Goal: Information Seeking & Learning: Understand process/instructions

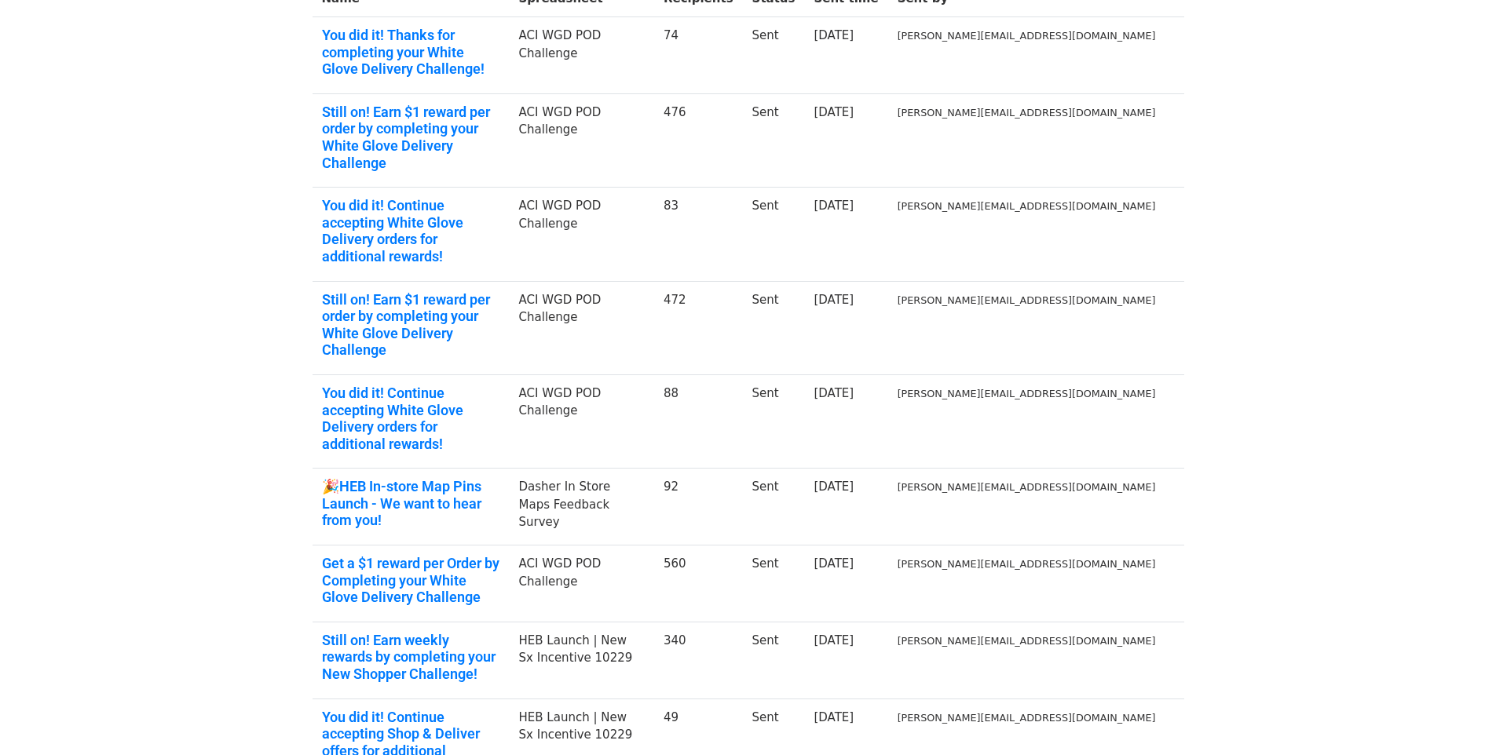
scroll to position [216, 0]
click at [430, 557] on link "Get a $1 reward per Order by Completing your White Glove Delivery Challenge" at bounding box center [411, 582] width 178 height 51
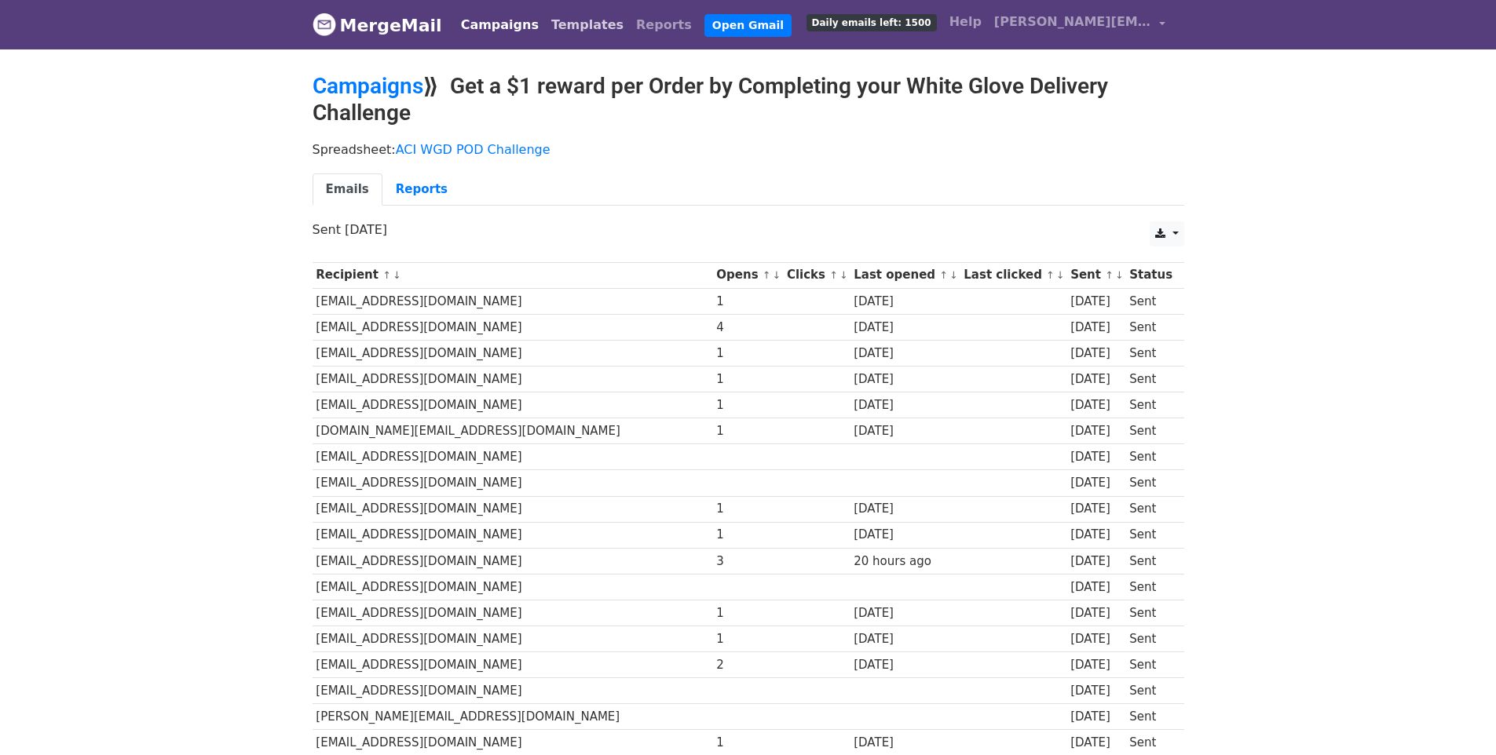
click at [554, 34] on link "Templates" at bounding box center [587, 24] width 85 height 31
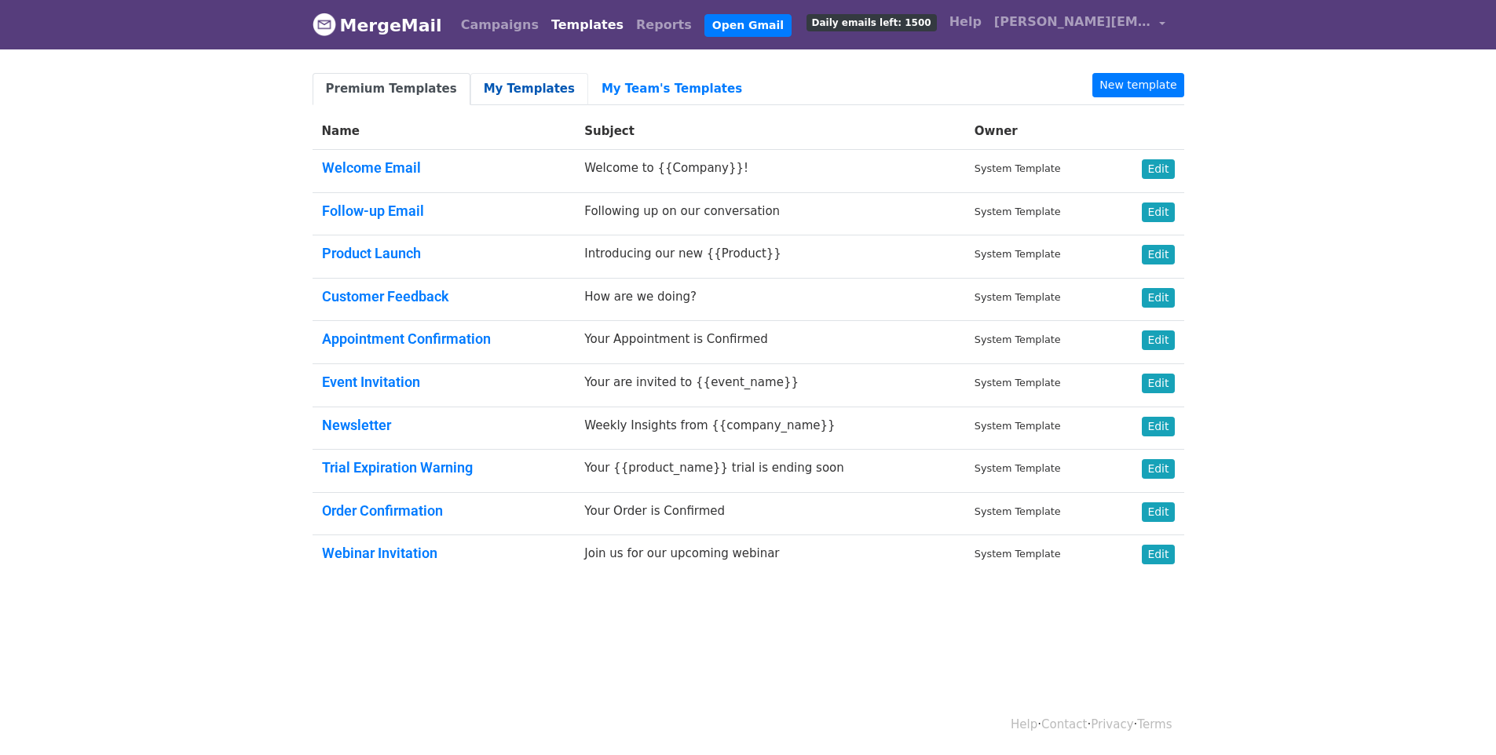
click at [543, 95] on link "My Templates" at bounding box center [529, 89] width 118 height 32
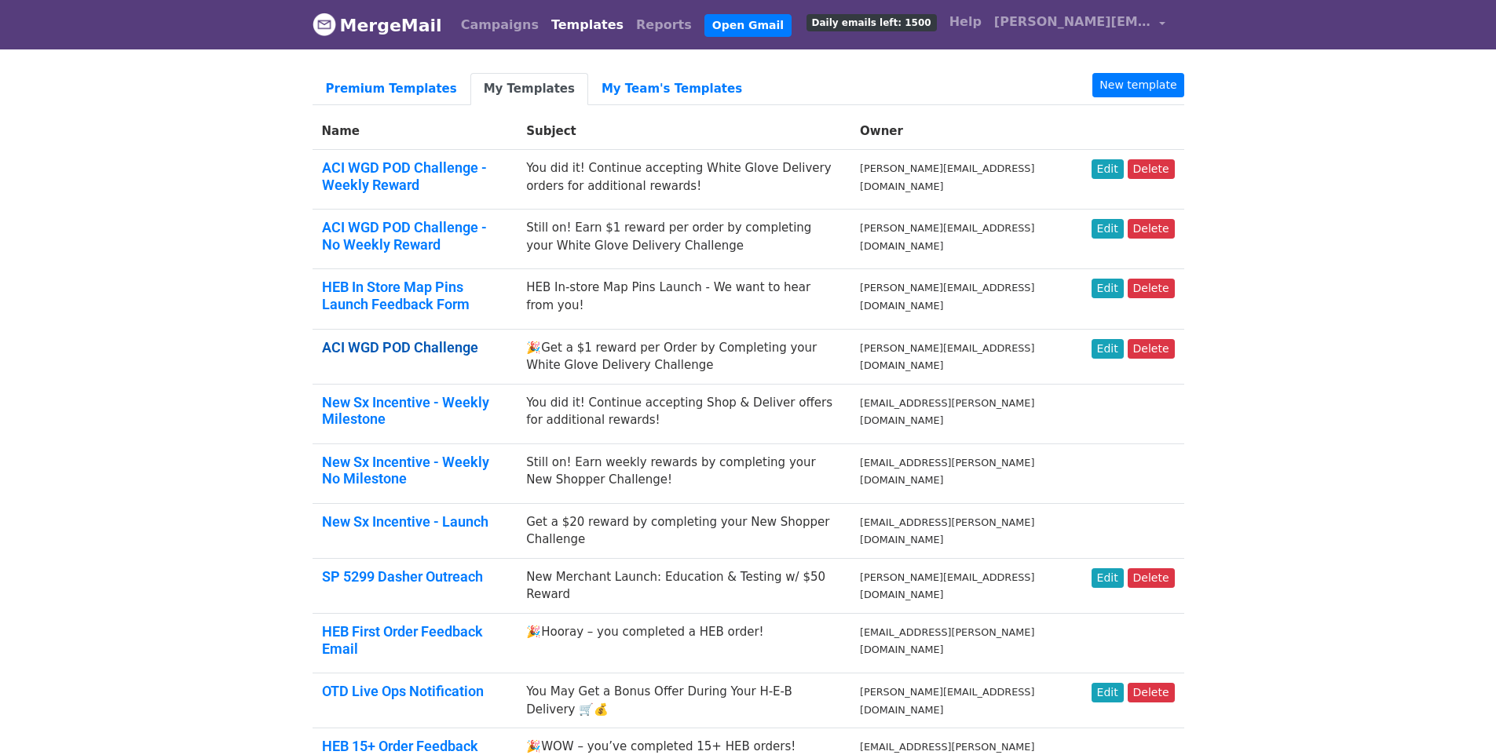
click at [389, 339] on link "ACI WGD POD Challenge" at bounding box center [400, 347] width 156 height 16
click at [462, 163] on link "ACI WGD POD Challenge - Weekly Reward" at bounding box center [404, 176] width 165 height 34
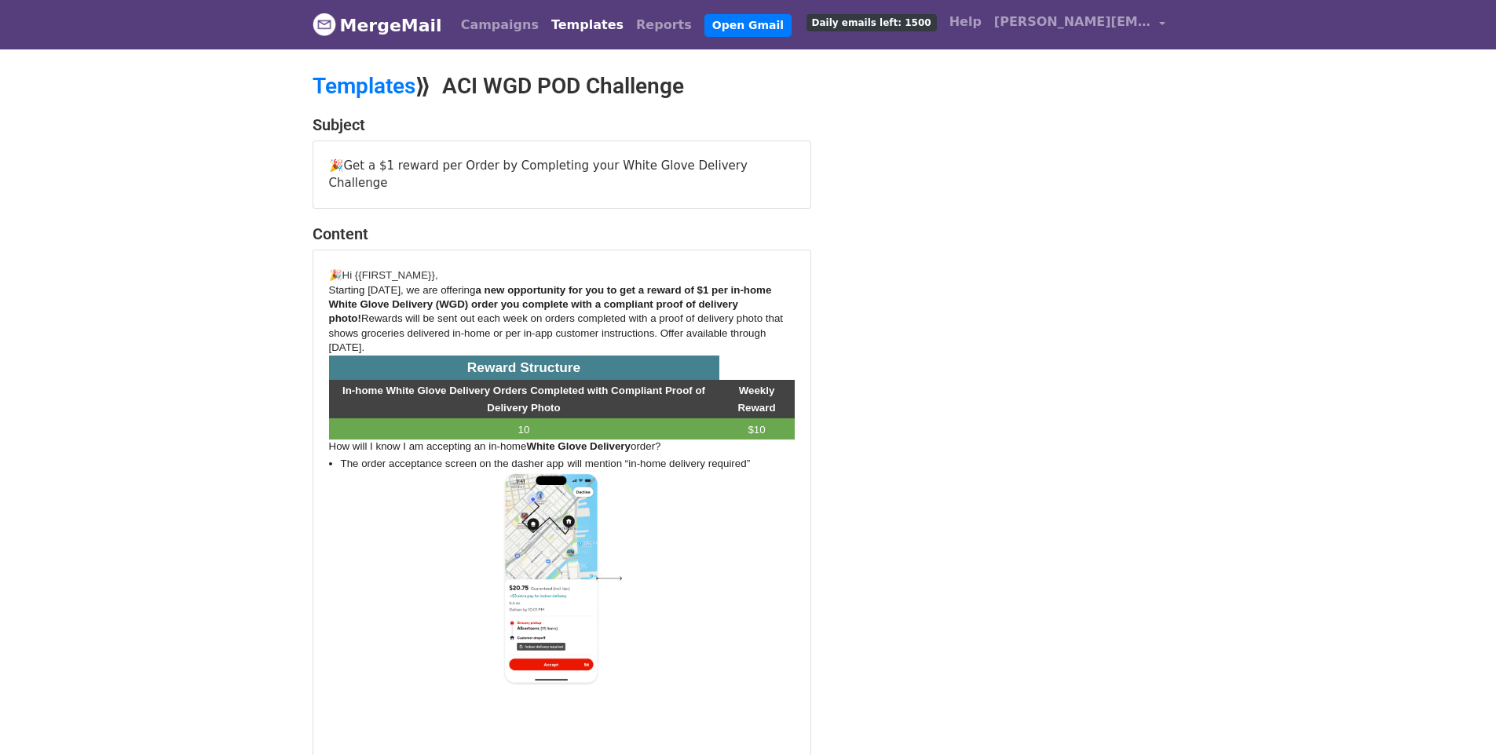
click at [602, 359] on p "Reward Structure" at bounding box center [524, 368] width 386 height 19
click at [595, 313] on span "Rewards will be sent out each week on orders completed with a proof of delivery…" at bounding box center [556, 333] width 455 height 41
click at [399, 284] on span "Starting [DATE], we are offering" at bounding box center [402, 290] width 147 height 12
drag, startPoint x: 355, startPoint y: 253, endPoint x: 479, endPoint y: 257, distance: 124.1
click at [479, 266] on p "🎉Hi {{FIRST_NAME}}," at bounding box center [562, 274] width 466 height 17
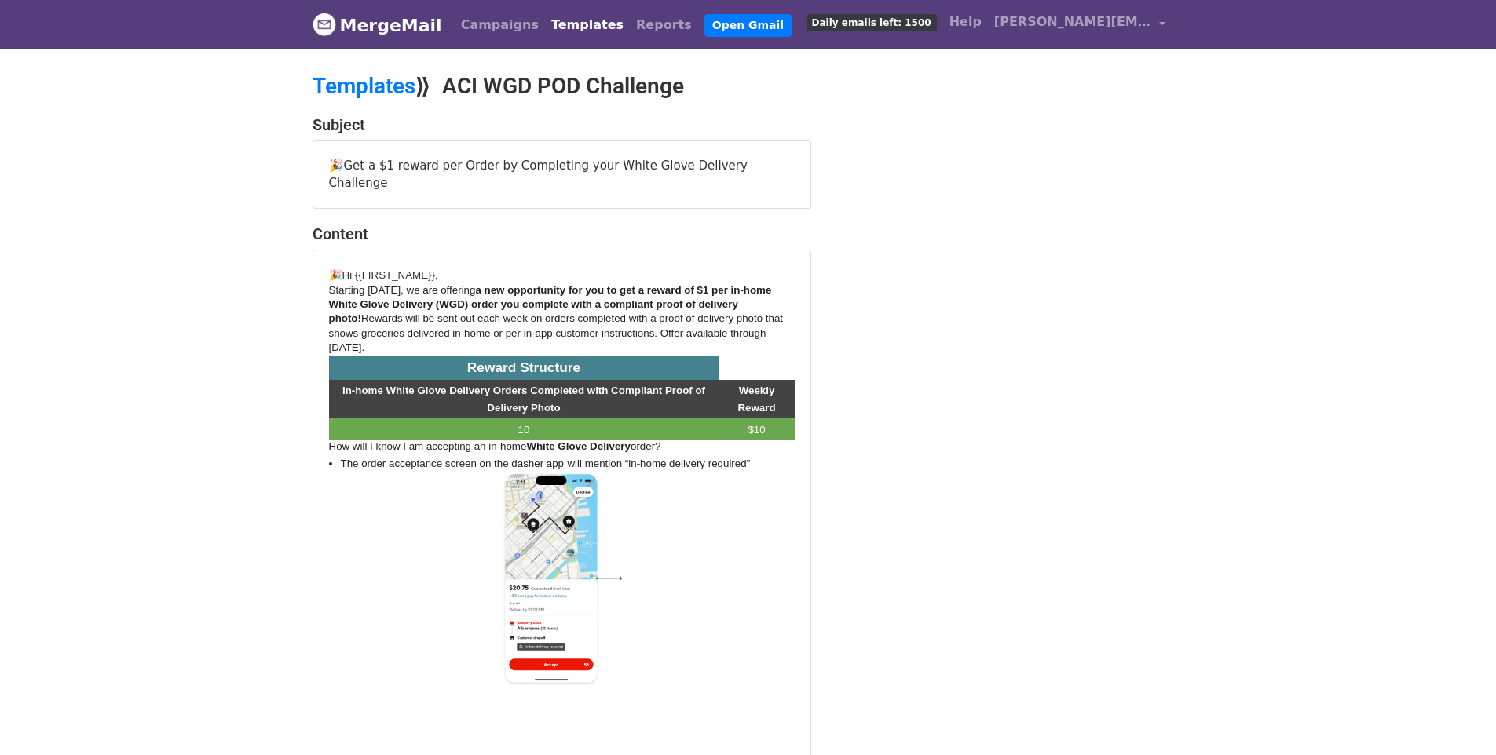
click at [430, 313] on span "Rewards will be sent out each week on orders completed with a proof of delivery…" at bounding box center [556, 333] width 455 height 41
drag, startPoint x: 410, startPoint y: 328, endPoint x: 324, endPoint y: 247, distance: 118.9
click at [324, 251] on div "🎉Hi {{FIRST_NAME}}, Starting today, we are offering a new opportunity for you t…" at bounding box center [561, 674] width 497 height 847
click at [486, 313] on span "Rewards will be sent out each week on orders completed with a proof of delivery…" at bounding box center [556, 333] width 455 height 41
click at [502, 393] on span "In-home White Glove Delivery Orders Completed with Compliant Proof of Delivery …" at bounding box center [523, 399] width 363 height 29
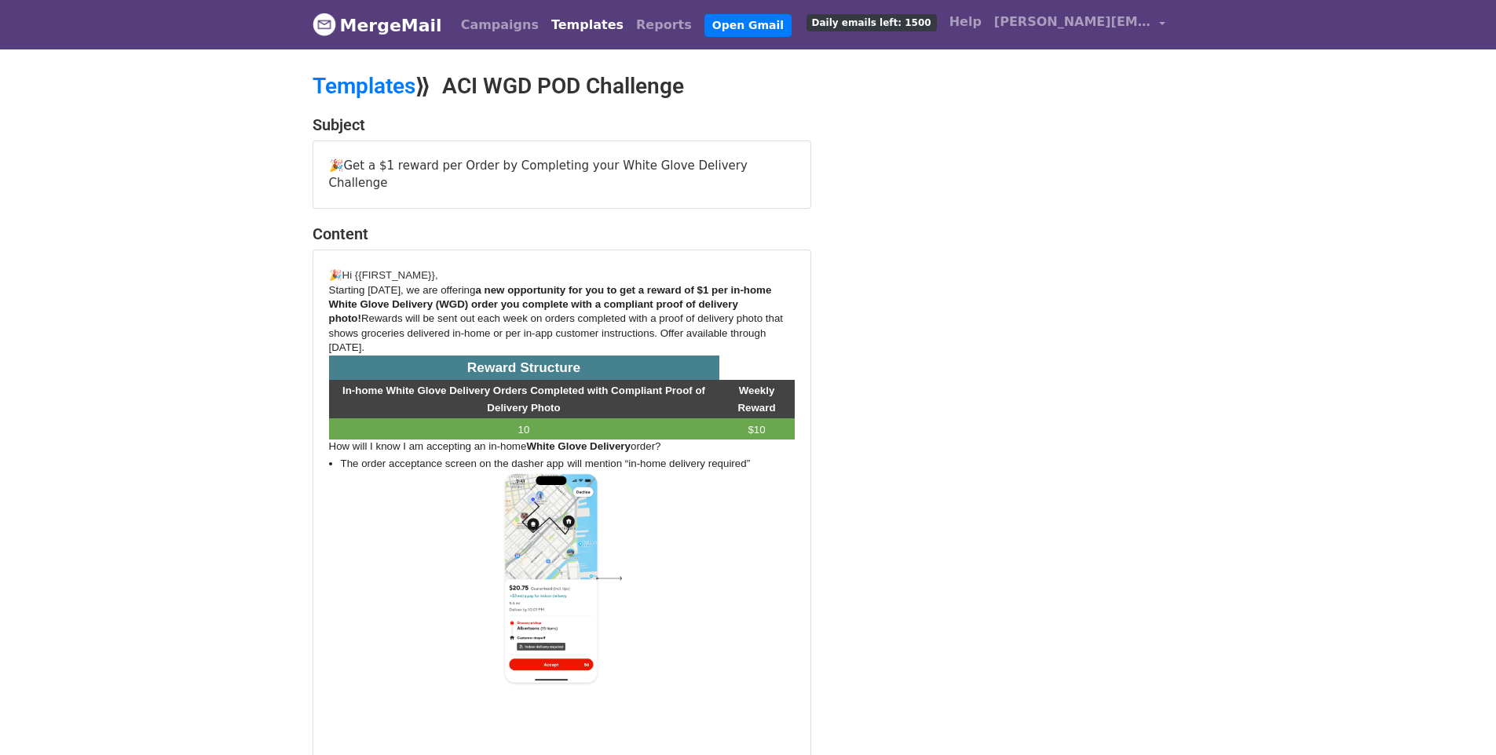
click at [493, 315] on span "Rewards will be sent out each week on orders completed with a proof of delivery…" at bounding box center [556, 333] width 455 height 41
drag, startPoint x: 433, startPoint y: 305, endPoint x: 578, endPoint y: 331, distance: 146.8
click at [578, 331] on p "Starting today, we are offering a new opportunity for you to get a reward of $1…" at bounding box center [562, 319] width 466 height 72
click at [623, 284] on span "a new opportunity for you to get a reward of $1 per in-home White Glove Deliver…" at bounding box center [550, 304] width 443 height 41
drag, startPoint x: 381, startPoint y: 328, endPoint x: 339, endPoint y: 328, distance: 41.6
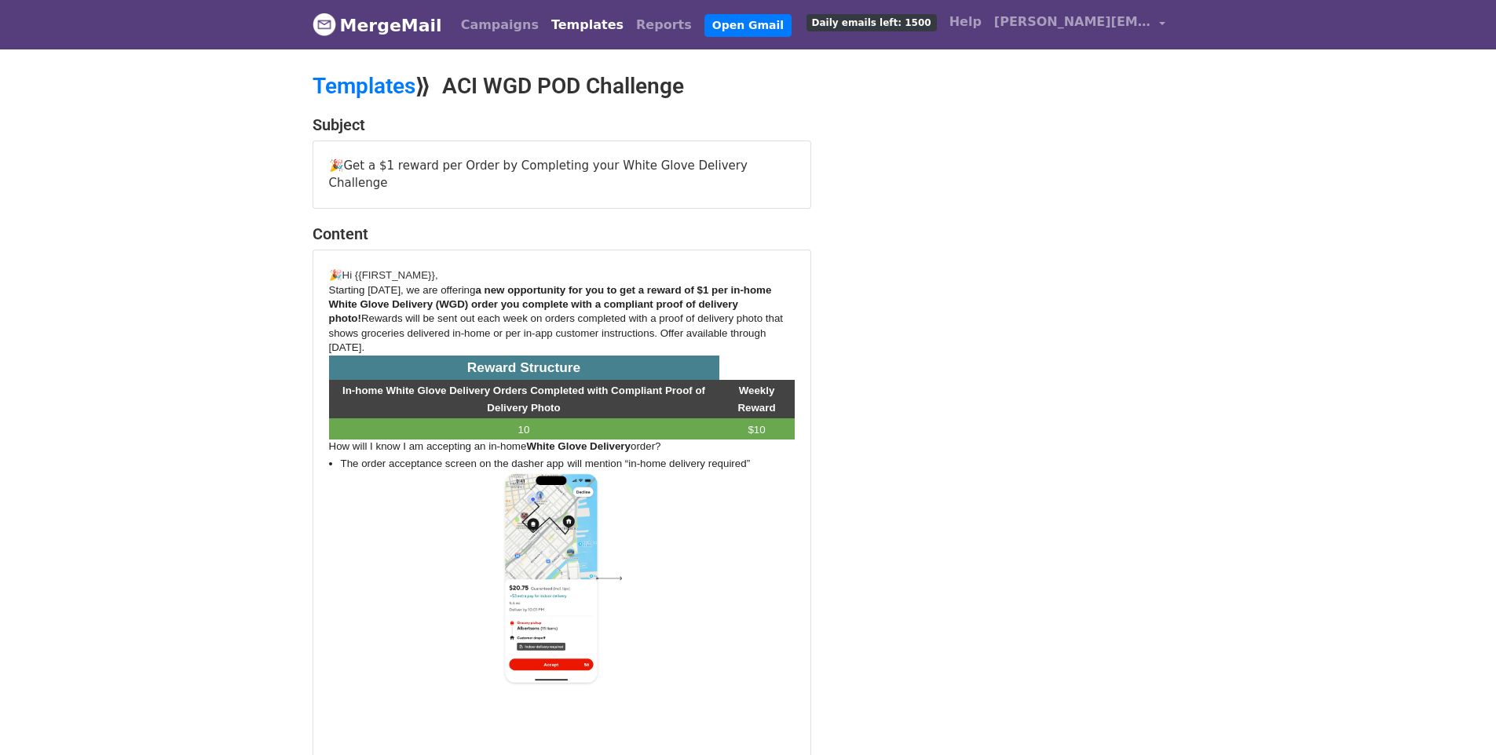
click at [339, 328] on span "Rewards will be sent out each week on orders completed with a proof of delivery…" at bounding box center [556, 333] width 455 height 41
click at [682, 284] on span "a new opportunity for you to get a reward of $1 per in-home White Glove Deliver…" at bounding box center [550, 304] width 443 height 41
drag, startPoint x: 689, startPoint y: 265, endPoint x: 719, endPoint y: 265, distance: 30.6
click at [719, 283] on p "Starting today, we are offering a new opportunity for you to get a reward of $1…" at bounding box center [562, 319] width 466 height 72
click at [711, 285] on span "a new opportunity for you to get a reward of $1 per in-home White Glove Deliver…" at bounding box center [550, 304] width 443 height 41
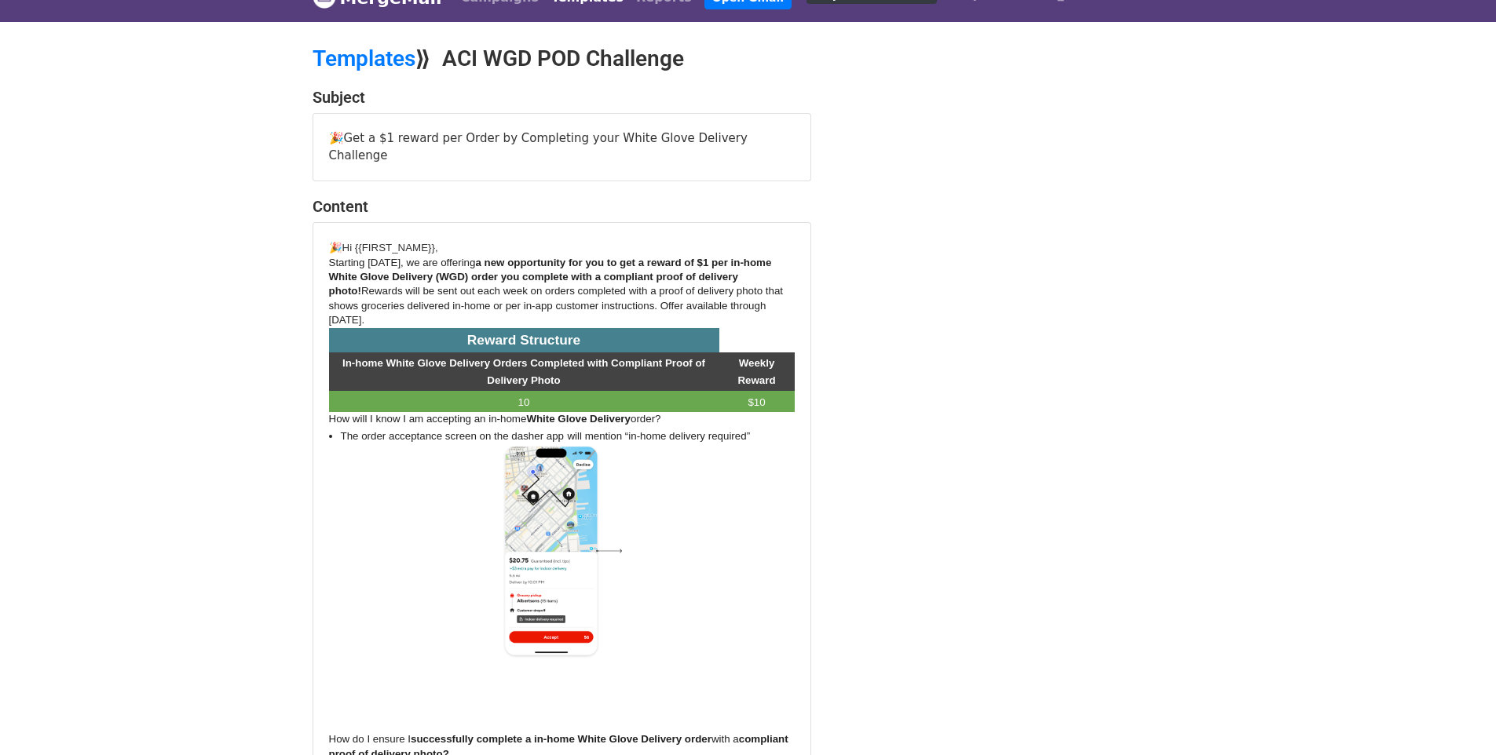
scroll to position [60, 0]
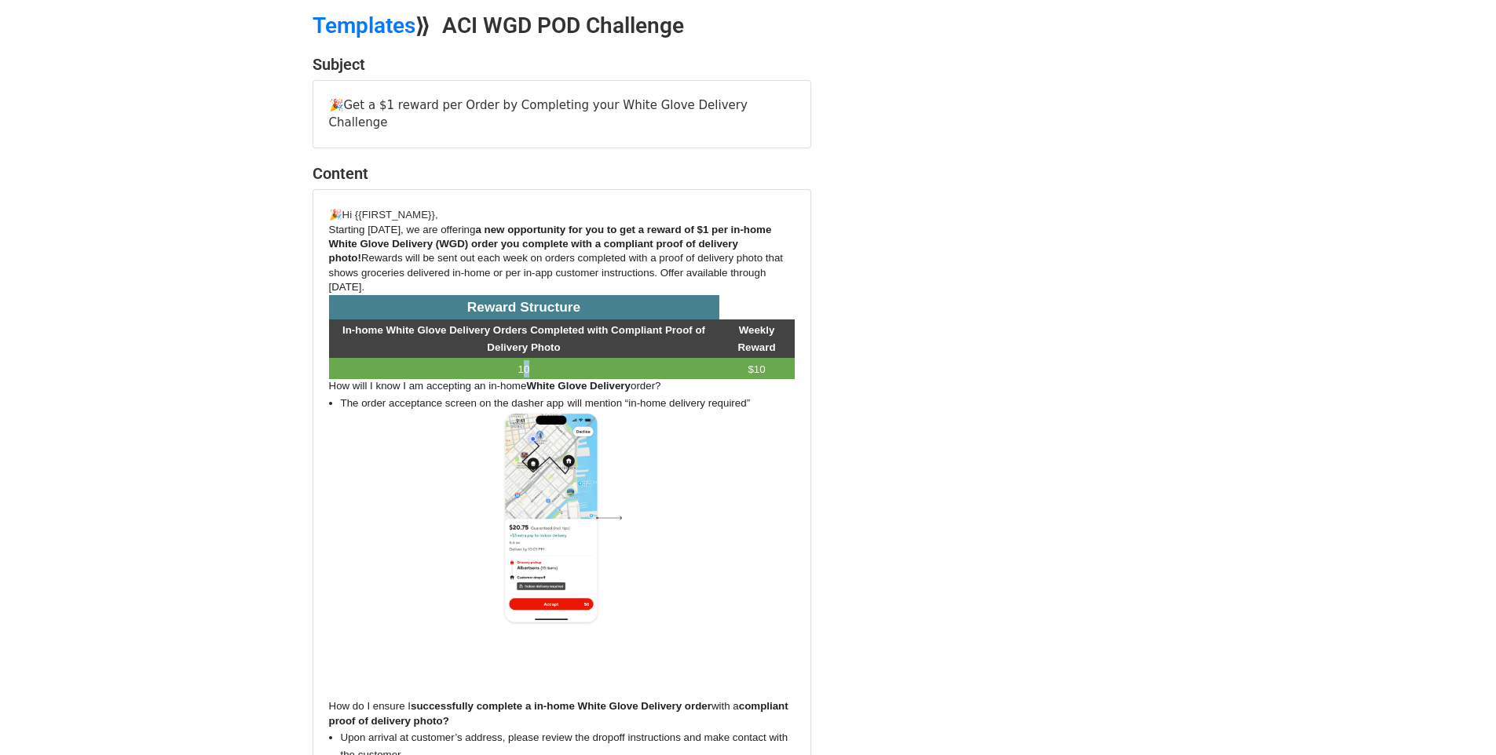
drag, startPoint x: 529, startPoint y: 353, endPoint x: 543, endPoint y: 353, distance: 13.3
click at [543, 360] on p "10" at bounding box center [524, 368] width 386 height 17
drag, startPoint x: 531, startPoint y: 354, endPoint x: 516, endPoint y: 353, distance: 14.9
click at [516, 360] on p "10" at bounding box center [524, 368] width 386 height 17
drag, startPoint x: 745, startPoint y: 353, endPoint x: 781, endPoint y: 354, distance: 36.2
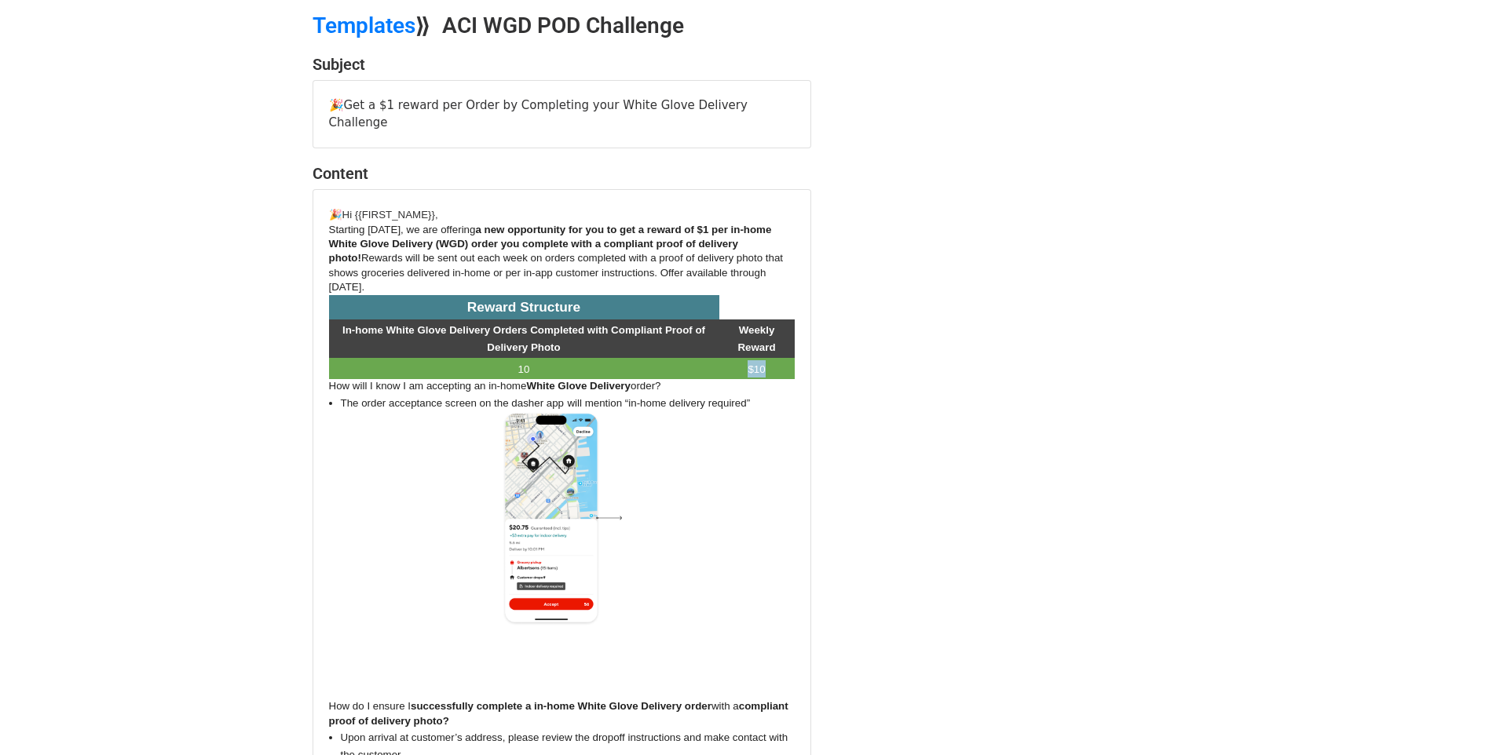
click at [781, 360] on p "$10" at bounding box center [756, 368] width 71 height 17
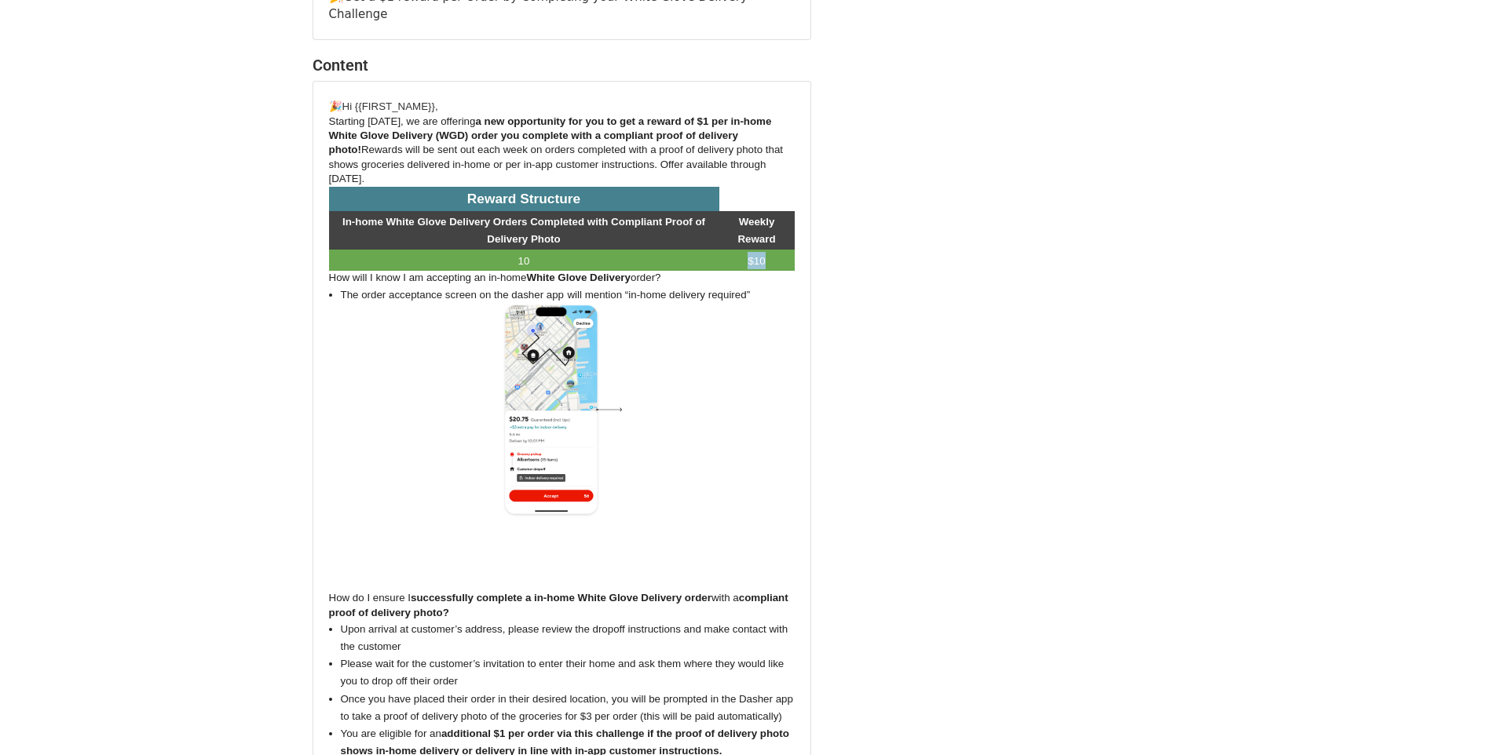
scroll to position [186, 0]
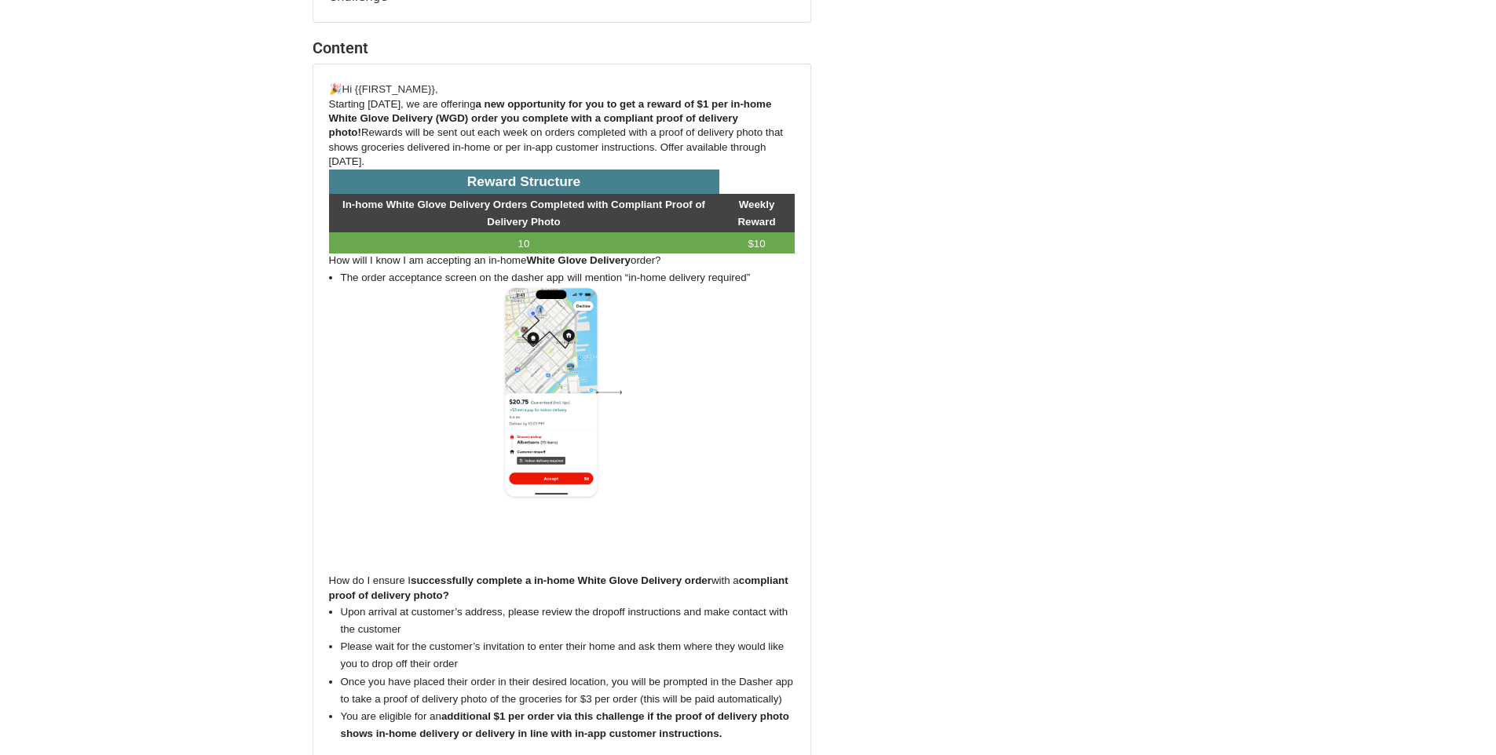
click at [449, 272] on span "The order acceptance screen on the dasher app" at bounding box center [453, 278] width 224 height 12
drag, startPoint x: 440, startPoint y: 244, endPoint x: 690, endPoint y: 255, distance: 250.7
click at [690, 255] on div "🎉Hi {{FIRST_NAME}}, Starting today, we are offering a new opportunity for you t…" at bounding box center [562, 487] width 466 height 815
click at [652, 310] on p at bounding box center [562, 421] width 466 height 271
click at [645, 272] on span "will mention “in-home delivery required”" at bounding box center [658, 278] width 183 height 12
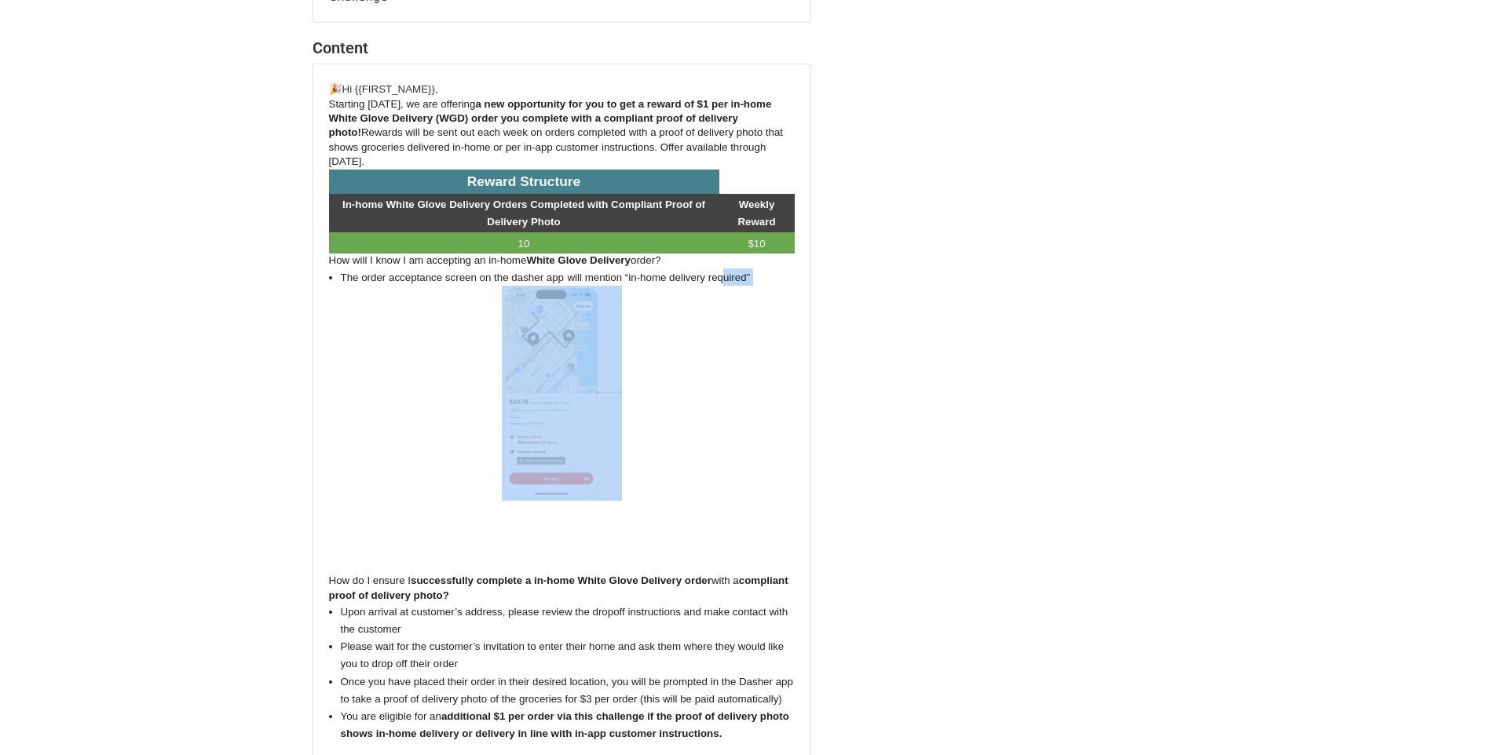
drag, startPoint x: 723, startPoint y: 261, endPoint x: 502, endPoint y: 283, distance: 222.5
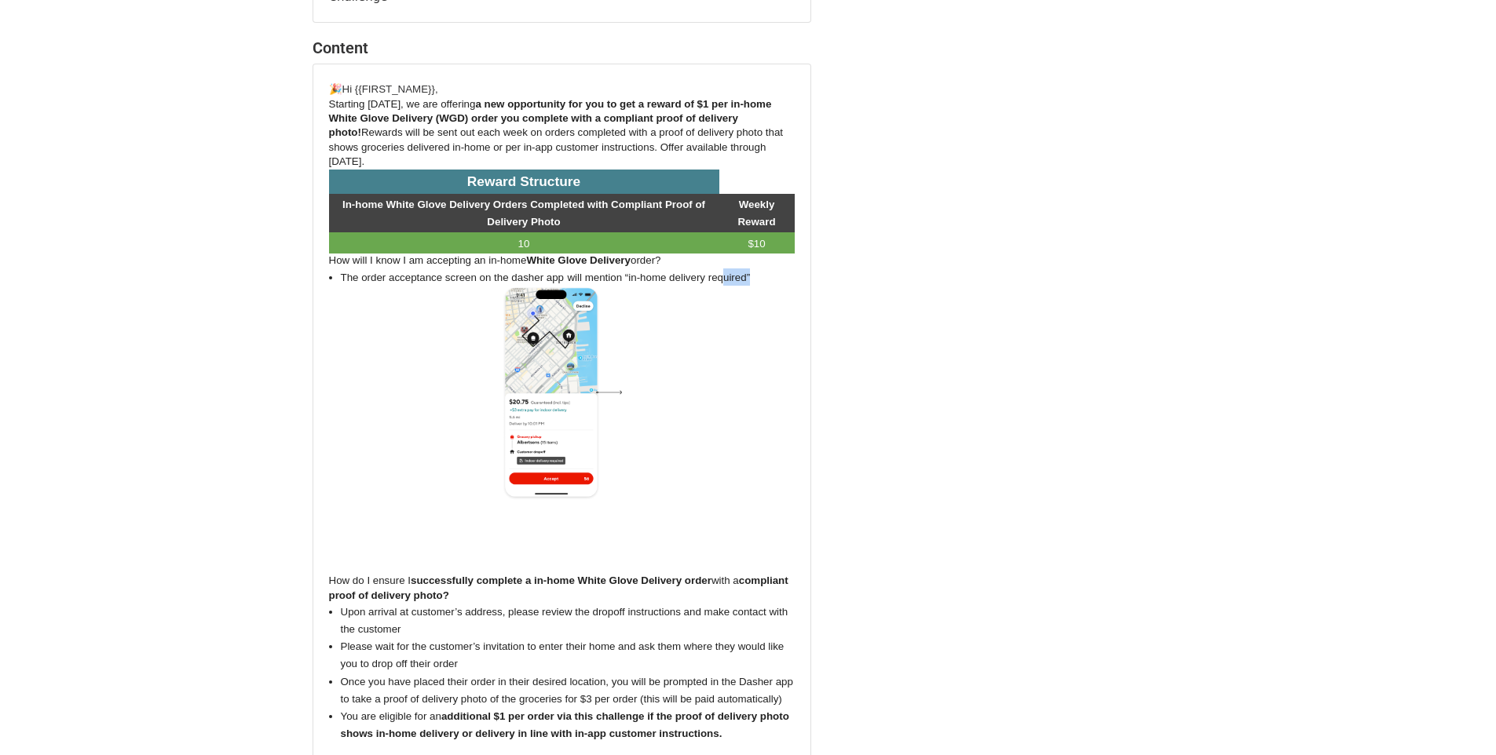
click at [502, 283] on div "🎉Hi {{FIRST_NAME}}, Starting today, we are offering a new opportunity for you t…" at bounding box center [562, 487] width 466 height 815
click at [518, 381] on img at bounding box center [562, 393] width 120 height 215
click at [702, 394] on p at bounding box center [562, 421] width 466 height 271
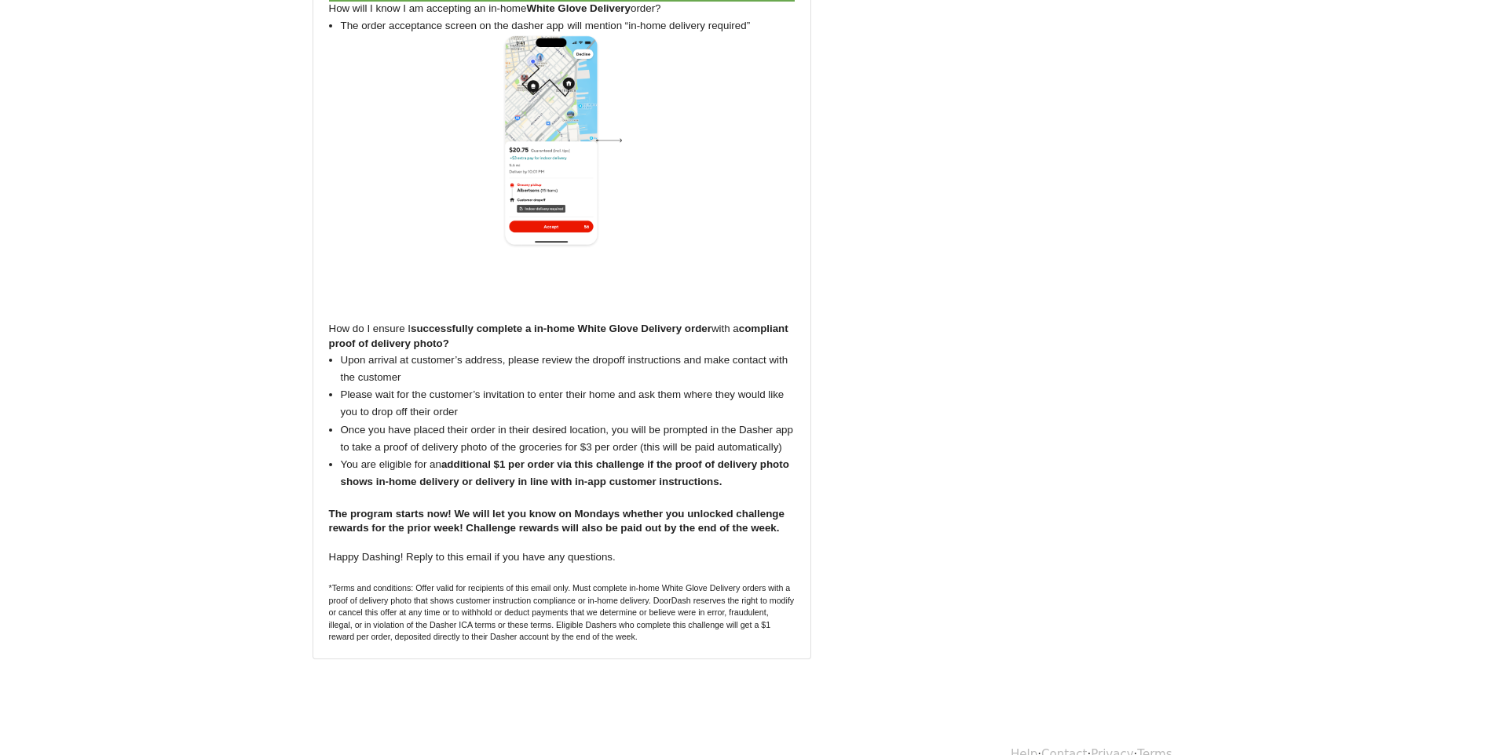
scroll to position [452, 0]
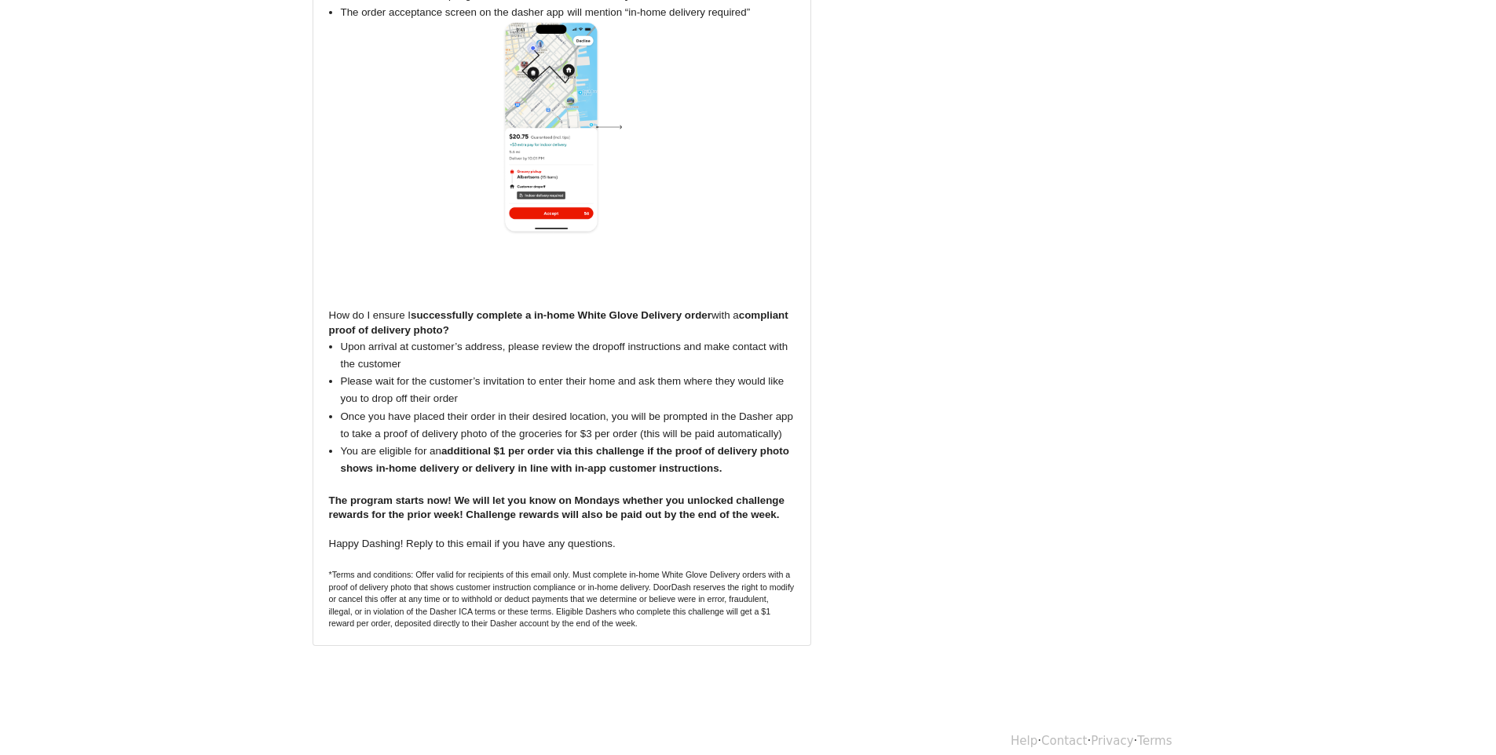
click at [400, 316] on span "compliant proof of delivery photo?" at bounding box center [558, 322] width 459 height 26
click at [415, 309] on span "successfully complete a in-home White Glove Delivery order" at bounding box center [561, 315] width 301 height 12
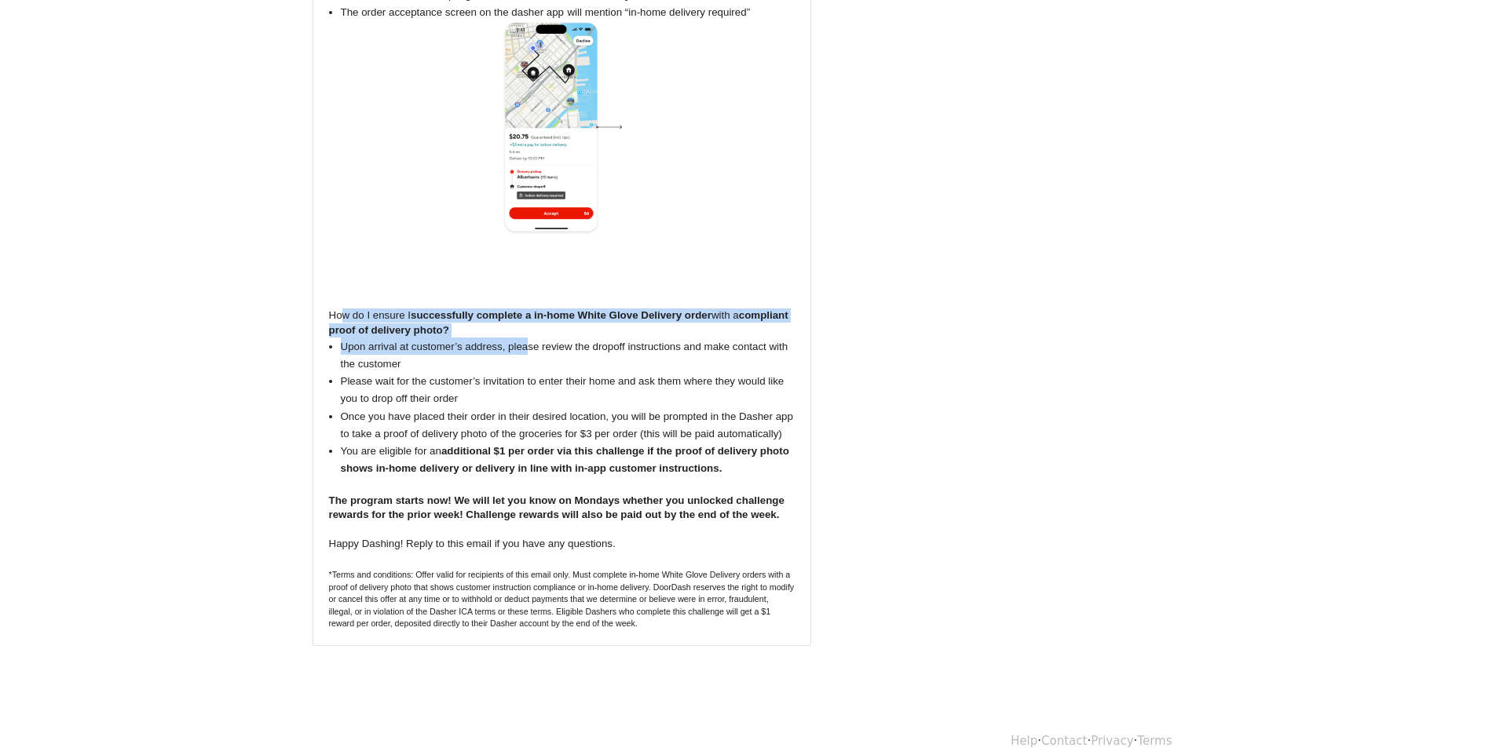
drag, startPoint x: 343, startPoint y: 294, endPoint x: 528, endPoint y: 332, distance: 188.5
click at [528, 332] on div "🎉Hi {{FIRST_NAME}}, Starting today, we are offering a new opportunity for you t…" at bounding box center [562, 222] width 466 height 815
click at [371, 315] on span "compliant proof of delivery photo?" at bounding box center [558, 322] width 459 height 26
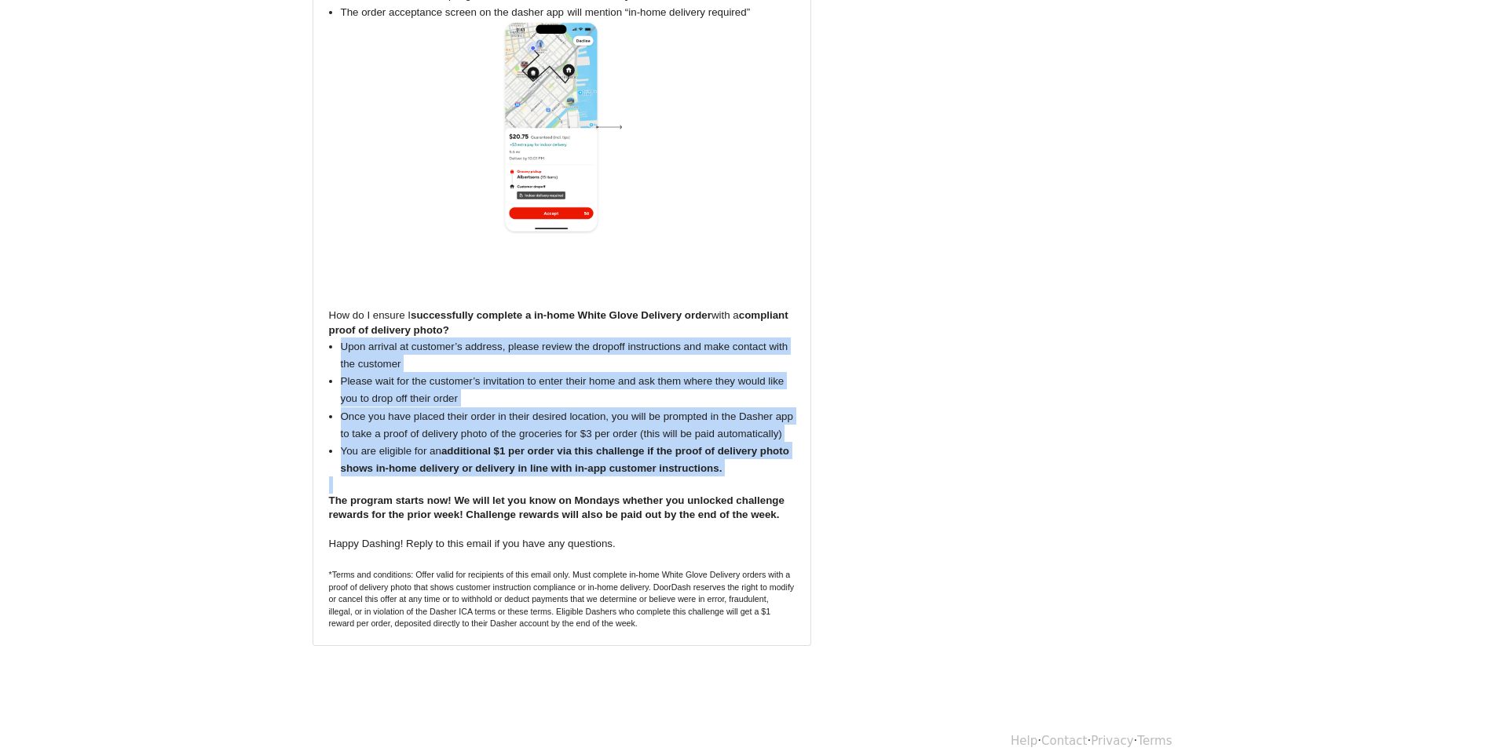
drag, startPoint x: 594, startPoint y: 468, endPoint x: 322, endPoint y: 324, distance: 308.4
click at [322, 324] on div "🎉Hi {{FIRST_NAME}}, Starting today, we are offering a new opportunity for you t…" at bounding box center [561, 222] width 497 height 847
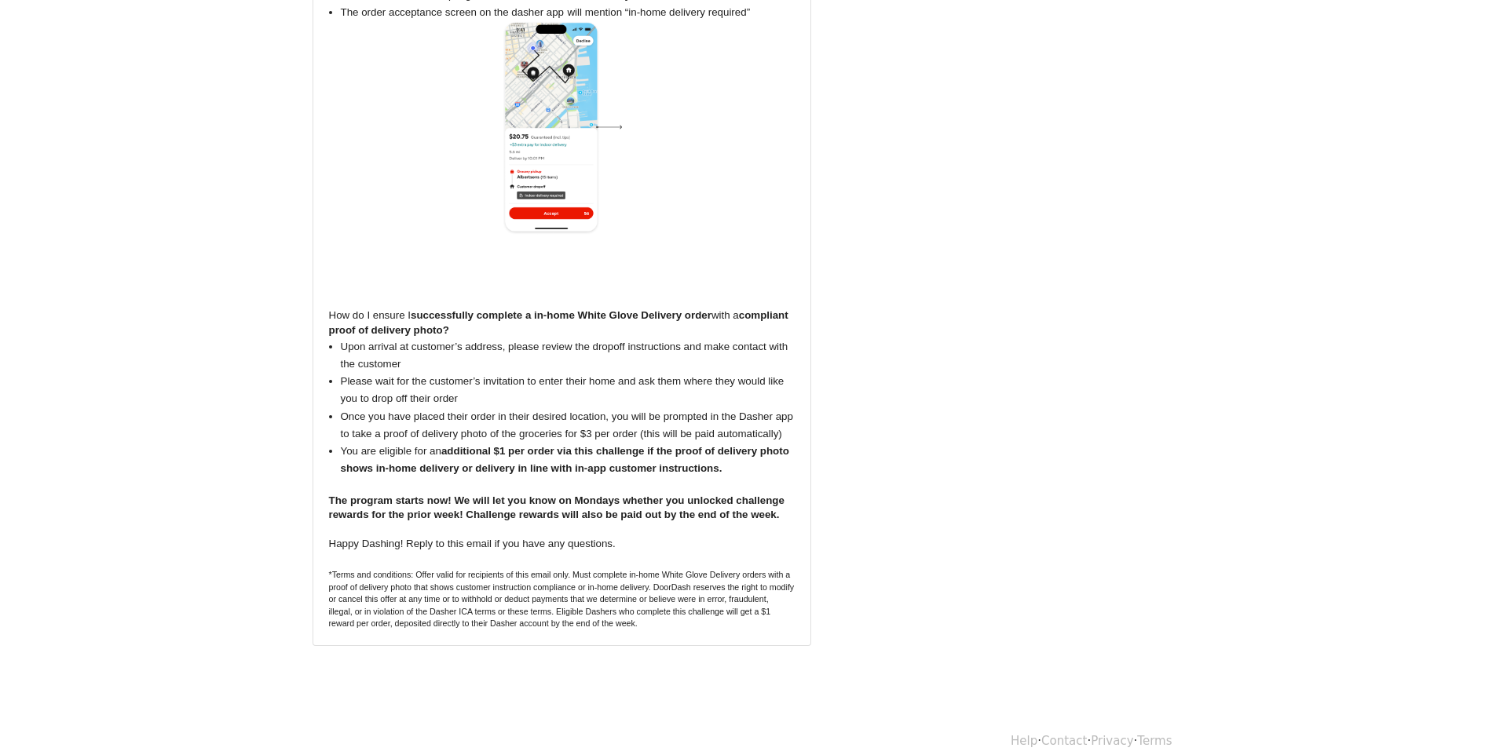
click at [488, 498] on span "The program starts now! We will let you know on Mondays whether you unlocked ch…" at bounding box center [556, 508] width 455 height 26
click at [402, 495] on span "The program starts now! We will let you know on Mondays whether you unlocked ch…" at bounding box center [556, 508] width 455 height 26
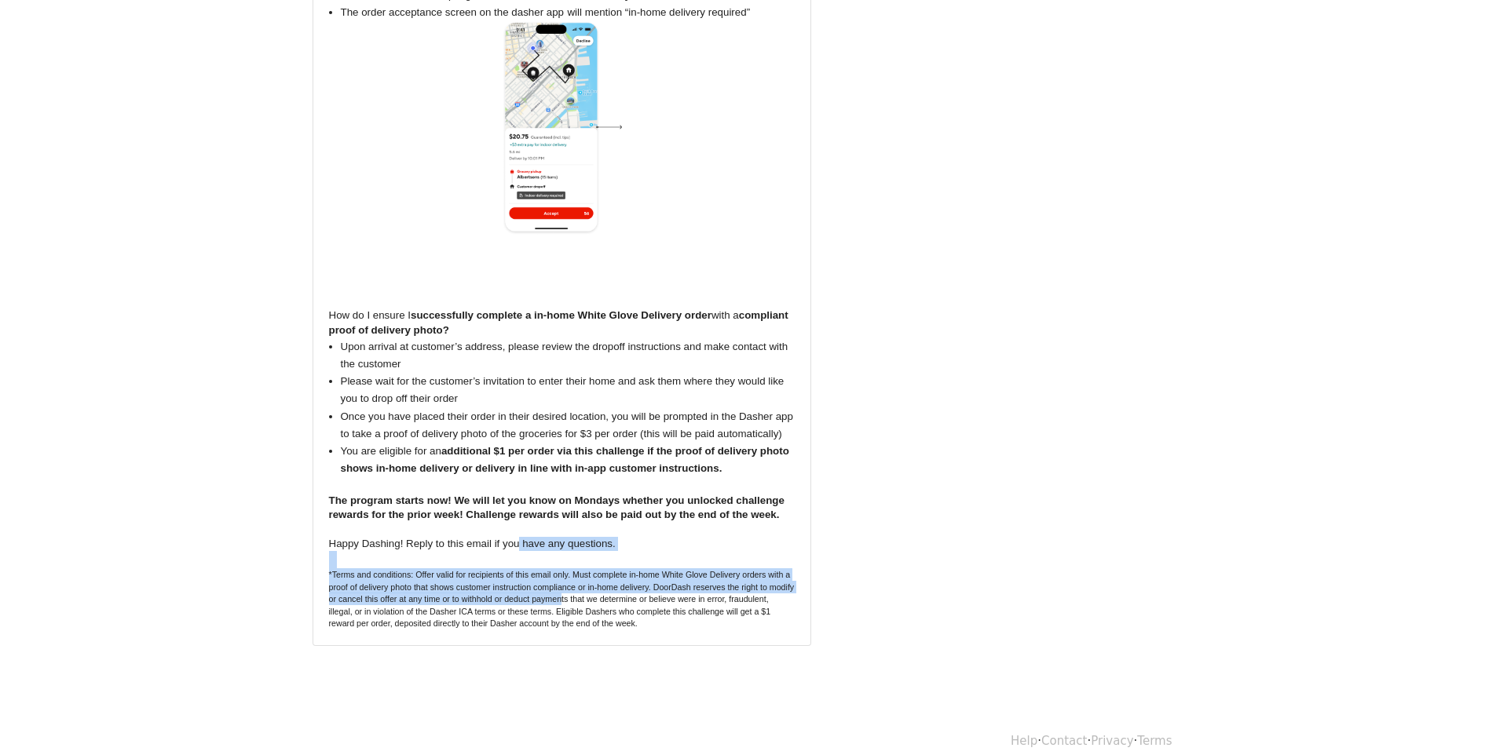
drag, startPoint x: 589, startPoint y: 577, endPoint x: 611, endPoint y: 581, distance: 22.3
click at [597, 581] on div "🎉Hi {{FIRST_NAME}}, Starting today, we are offering a new opportunity for you t…" at bounding box center [562, 222] width 466 height 815
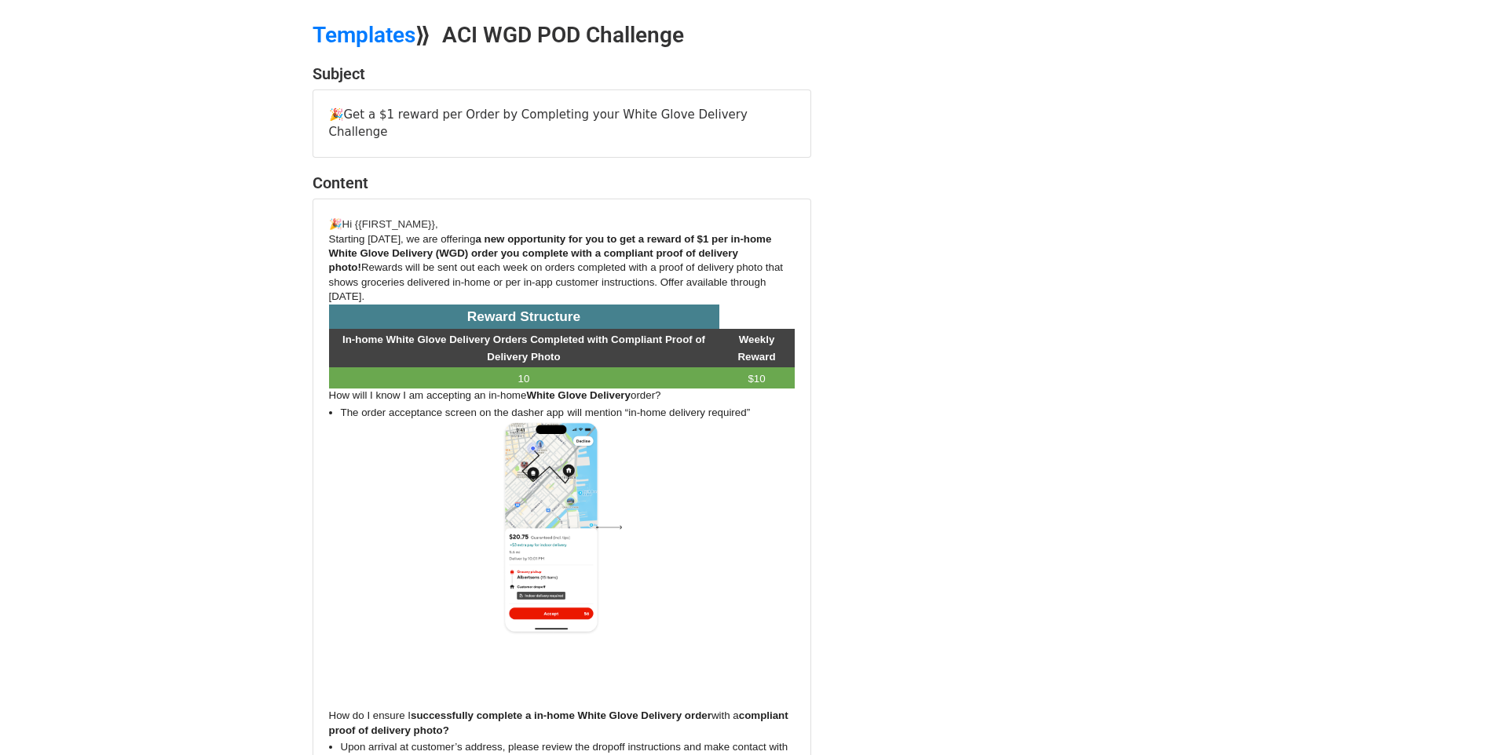
scroll to position [0, 0]
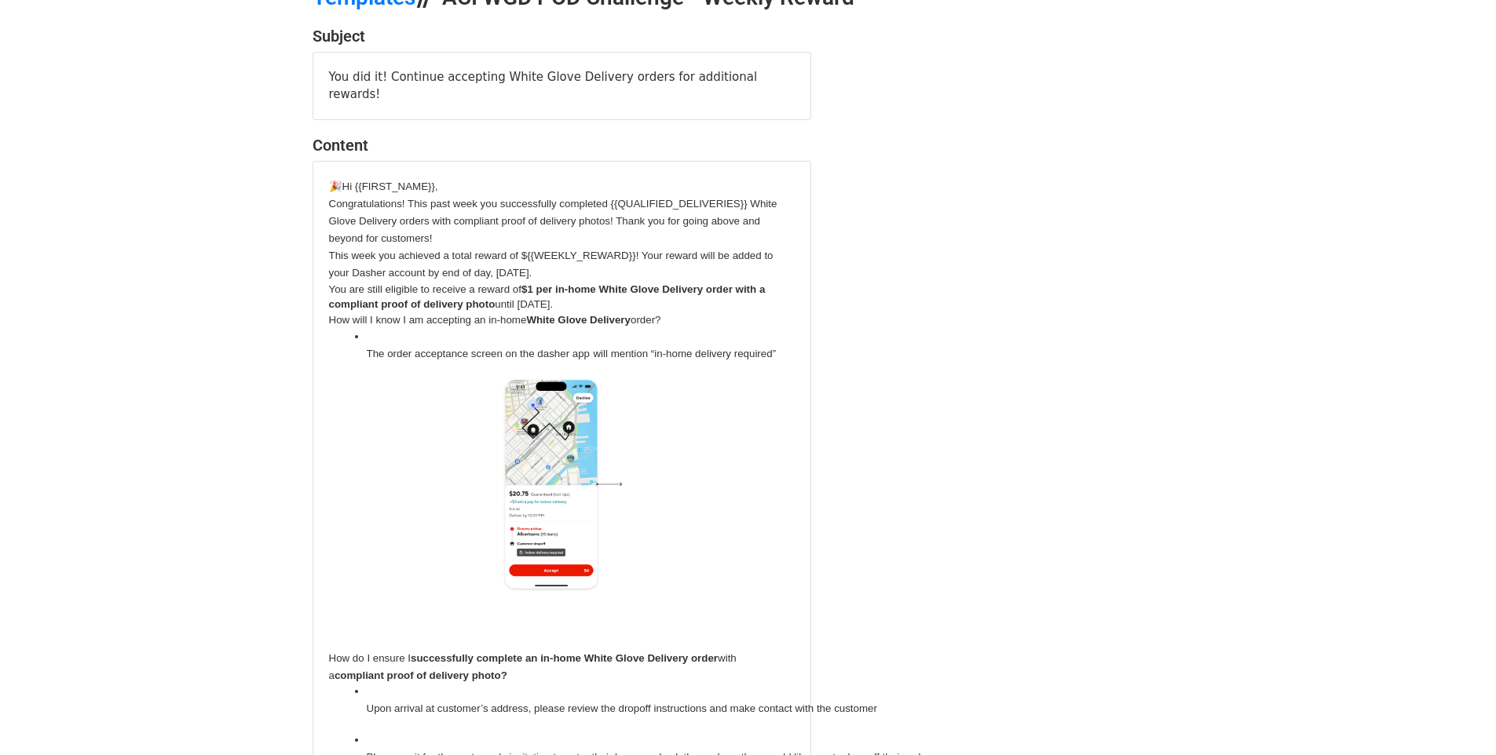
scroll to position [90, 0]
click at [341, 197] on span "Congratulations! This past week you successfully completed {{QUALIFIED_DELIVERI…" at bounding box center [553, 220] width 448 height 46
click at [602, 455] on img at bounding box center [562, 484] width 120 height 215
drag, startPoint x: 383, startPoint y: 168, endPoint x: 470, endPoint y: 168, distance: 87.2
click at [470, 177] on p "🎉Hi {{FIRST_NAME}}," at bounding box center [562, 185] width 466 height 17
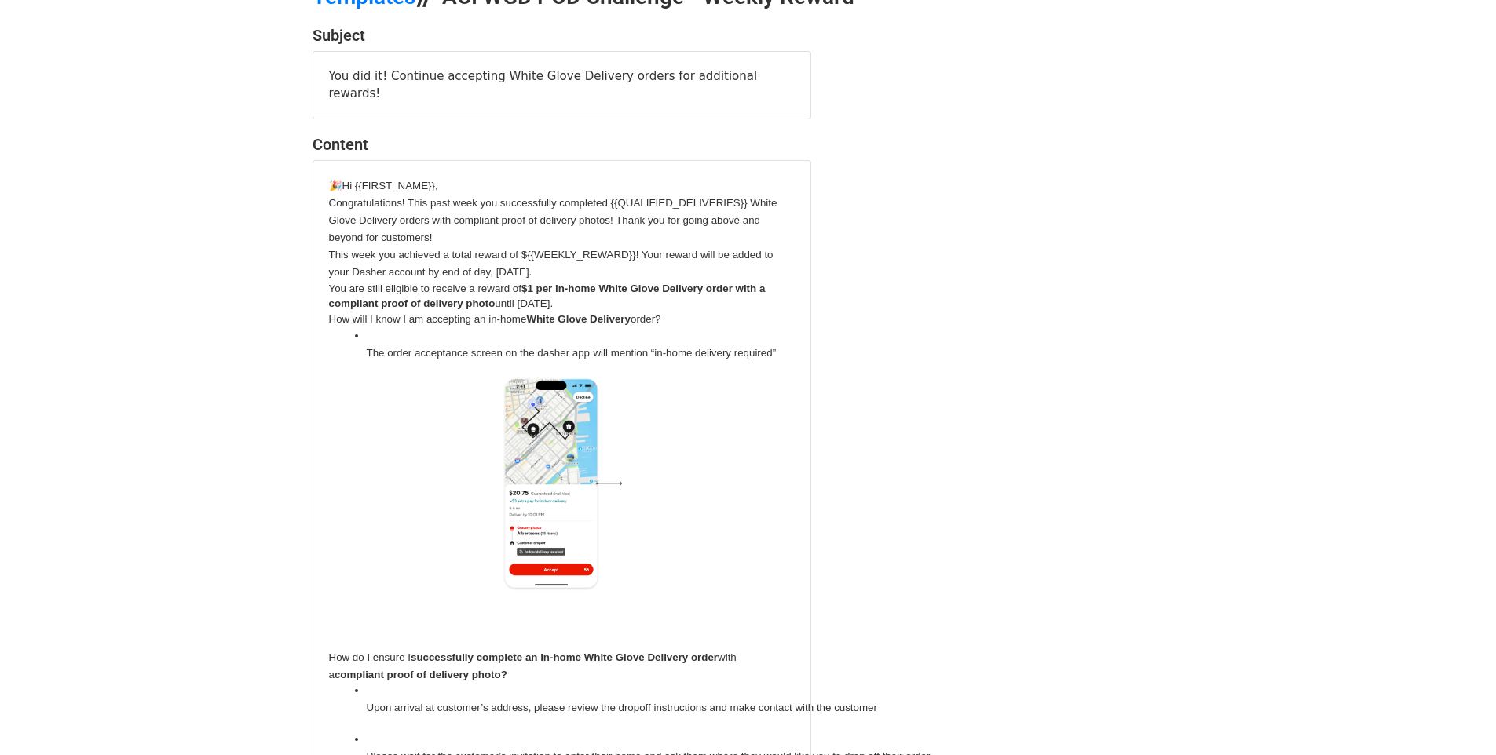
click at [493, 194] on p "Congratulations! This past week you successfully completed {{QUALIFIED_DELIVERI…" at bounding box center [562, 220] width 466 height 52
drag, startPoint x: 434, startPoint y: 166, endPoint x: 357, endPoint y: 164, distance: 77.8
click at [357, 180] on span "🎉Hi {{FIRST_NAME}}," at bounding box center [383, 186] width 109 height 12
drag, startPoint x: 601, startPoint y: 183, endPoint x: 750, endPoint y: 183, distance: 149.2
click at [750, 197] on span "Congratulations! This past week you successfully completed {{QUALIFIED_DELIVERI…" at bounding box center [553, 220] width 448 height 46
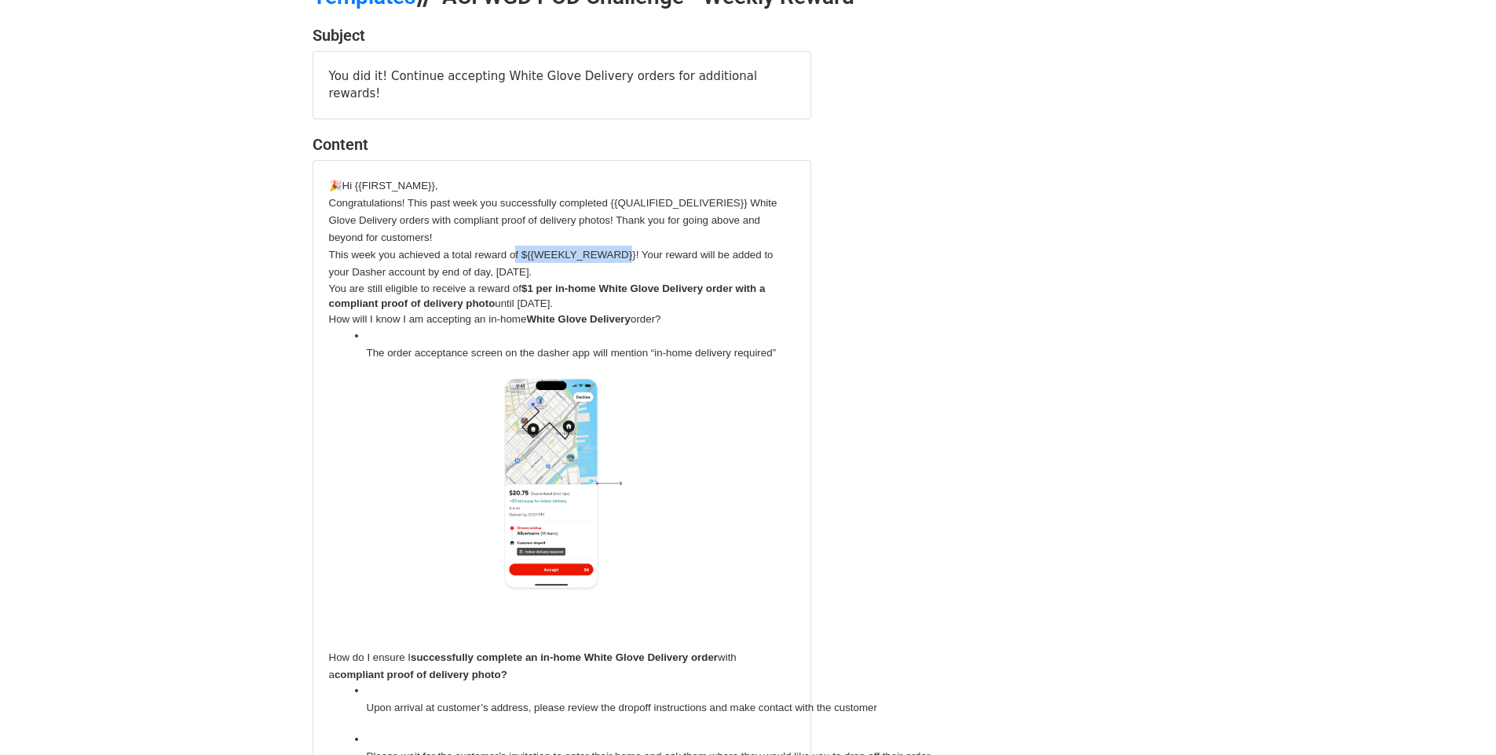
drag, startPoint x: 514, startPoint y: 237, endPoint x: 633, endPoint y: 242, distance: 119.5
click at [633, 249] on span "This week you achieved a total reward of ${{WEEKLY_REWARD}}! Your reward will b…" at bounding box center [551, 263] width 444 height 29
click at [488, 194] on p "Congratulations! This past week you successfully completed {{QUALIFIED_DELIVERI…" at bounding box center [562, 220] width 466 height 52
click at [420, 197] on span "Congratulations! This past week you successfully completed {{QUALIFIED_DELIVERI…" at bounding box center [553, 220] width 448 height 46
click at [571, 249] on span "This week you achieved a total reward of ${{WEEKLY_REWARD}}! Your reward will b…" at bounding box center [551, 263] width 444 height 29
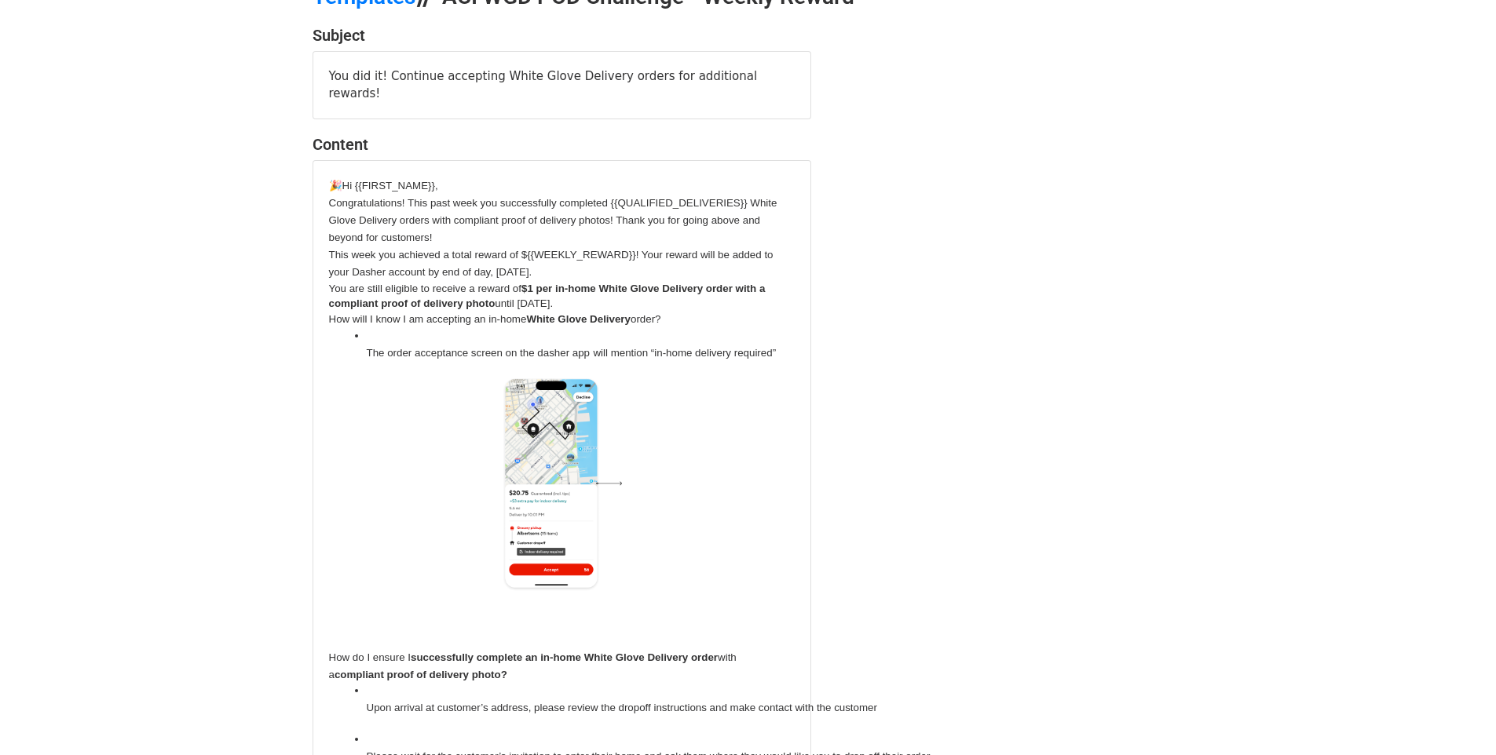
click at [568, 310] on p "How will I know I am accepting an in-home White Glove Delivery order?" at bounding box center [562, 318] width 466 height 17
click at [455, 289] on span "$1 per in-home White Glove Delivery order with a compliant proof of delivery ph…" at bounding box center [547, 296] width 437 height 27
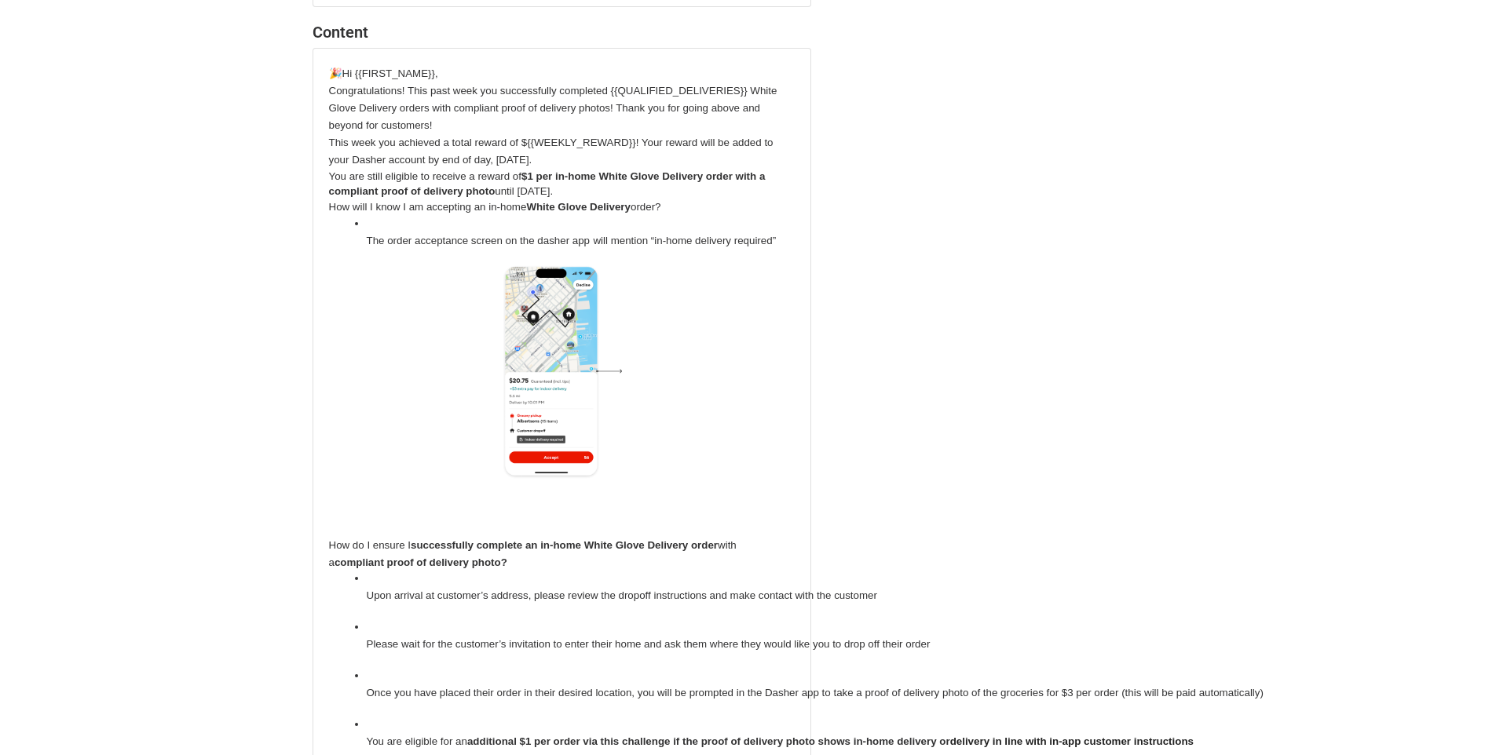
scroll to position [517, 0]
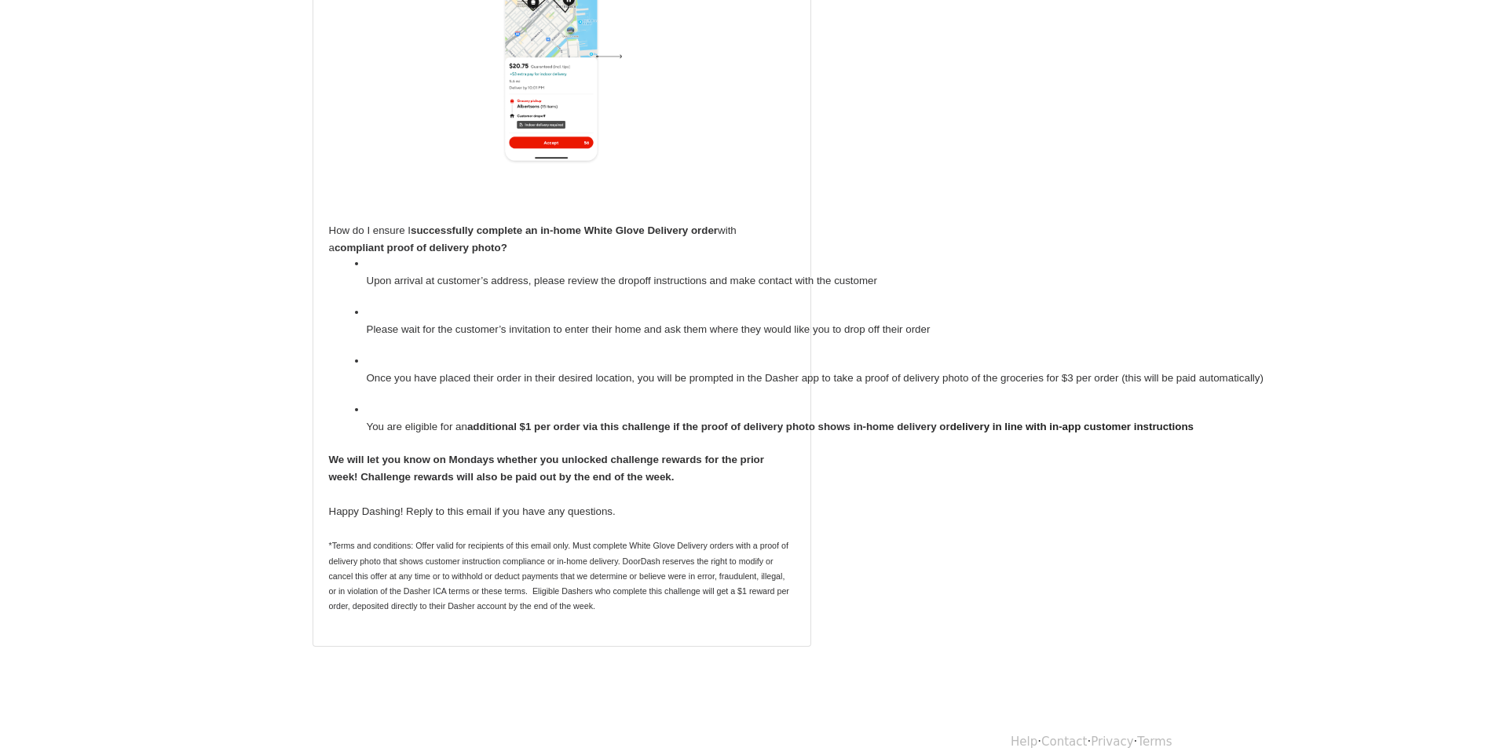
click at [373, 270] on li "Upon arrival at customer’s address, please review the dropoff instructions and …" at bounding box center [581, 280] width 428 height 49
click at [368, 275] on span "Upon arrival at customer’s address, please review the dropoff instructions and …" at bounding box center [622, 281] width 510 height 12
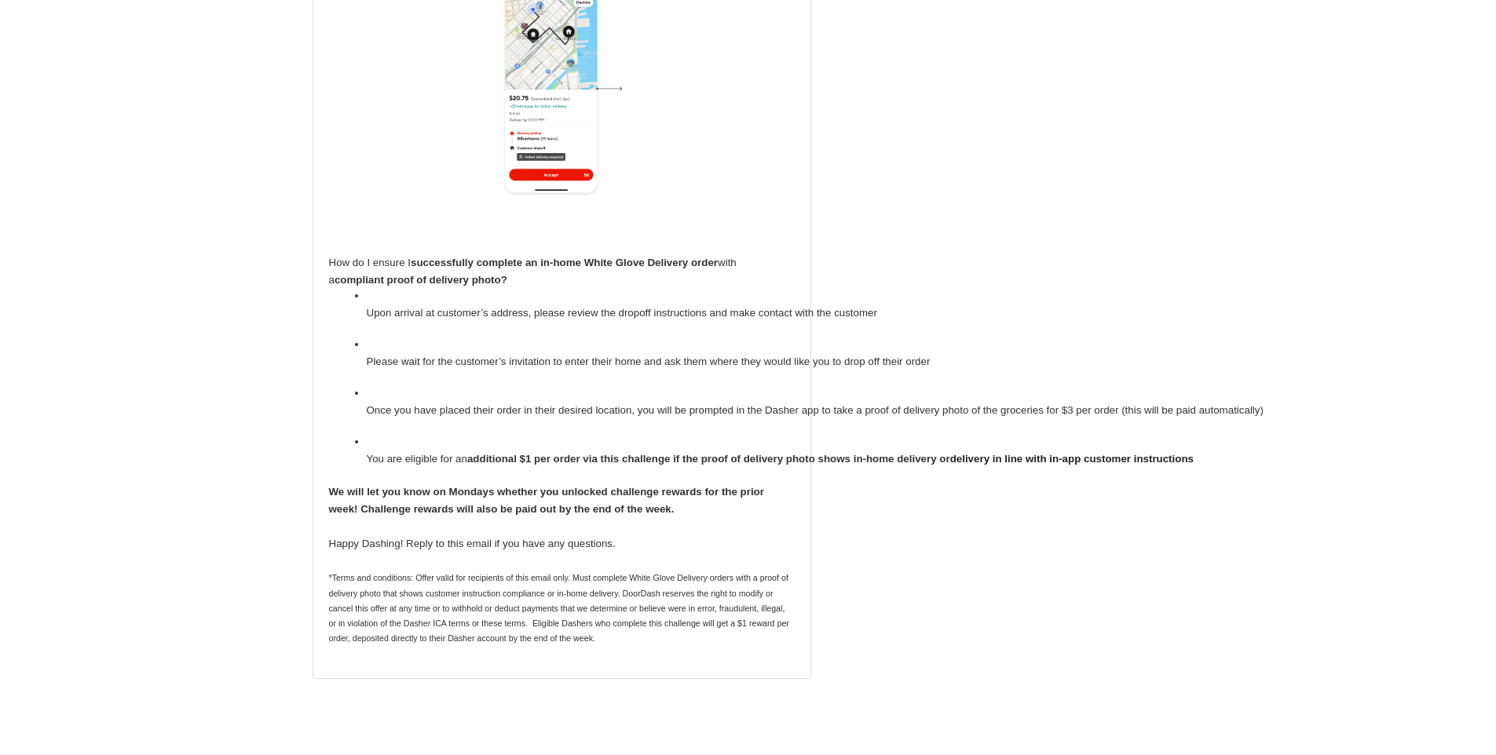
scroll to position [485, 0]
drag, startPoint x: 482, startPoint y: 404, endPoint x: 463, endPoint y: 400, distance: 20.2
click at [483, 404] on li "Once you have placed their order in their desired location, you will be prompte…" at bounding box center [581, 410] width 428 height 49
drag, startPoint x: 555, startPoint y: 393, endPoint x: 659, endPoint y: 394, distance: 103.7
click at [660, 404] on span "Once you have placed their order in their desired location, you will be prompte…" at bounding box center [815, 410] width 897 height 12
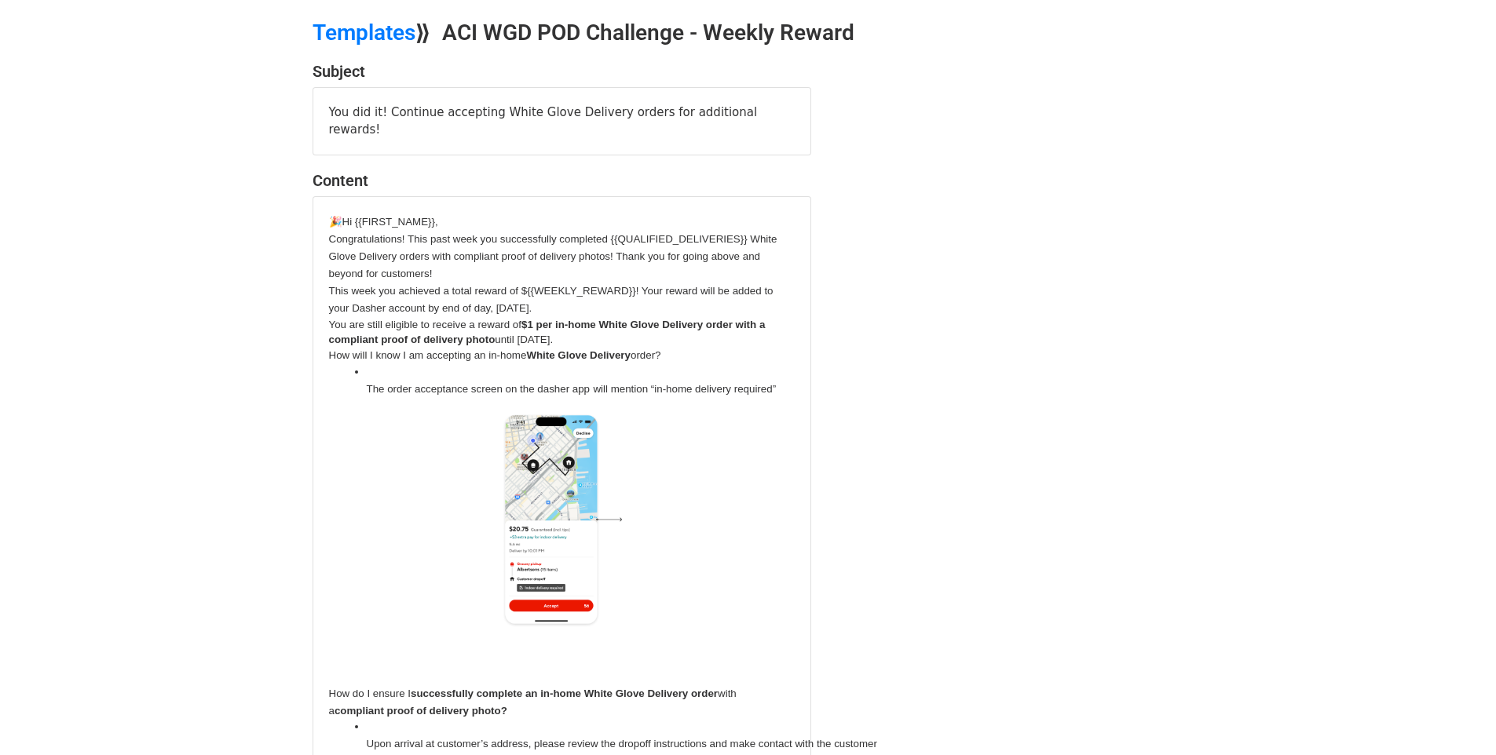
scroll to position [0, 0]
